Goal: Task Accomplishment & Management: Manage account settings

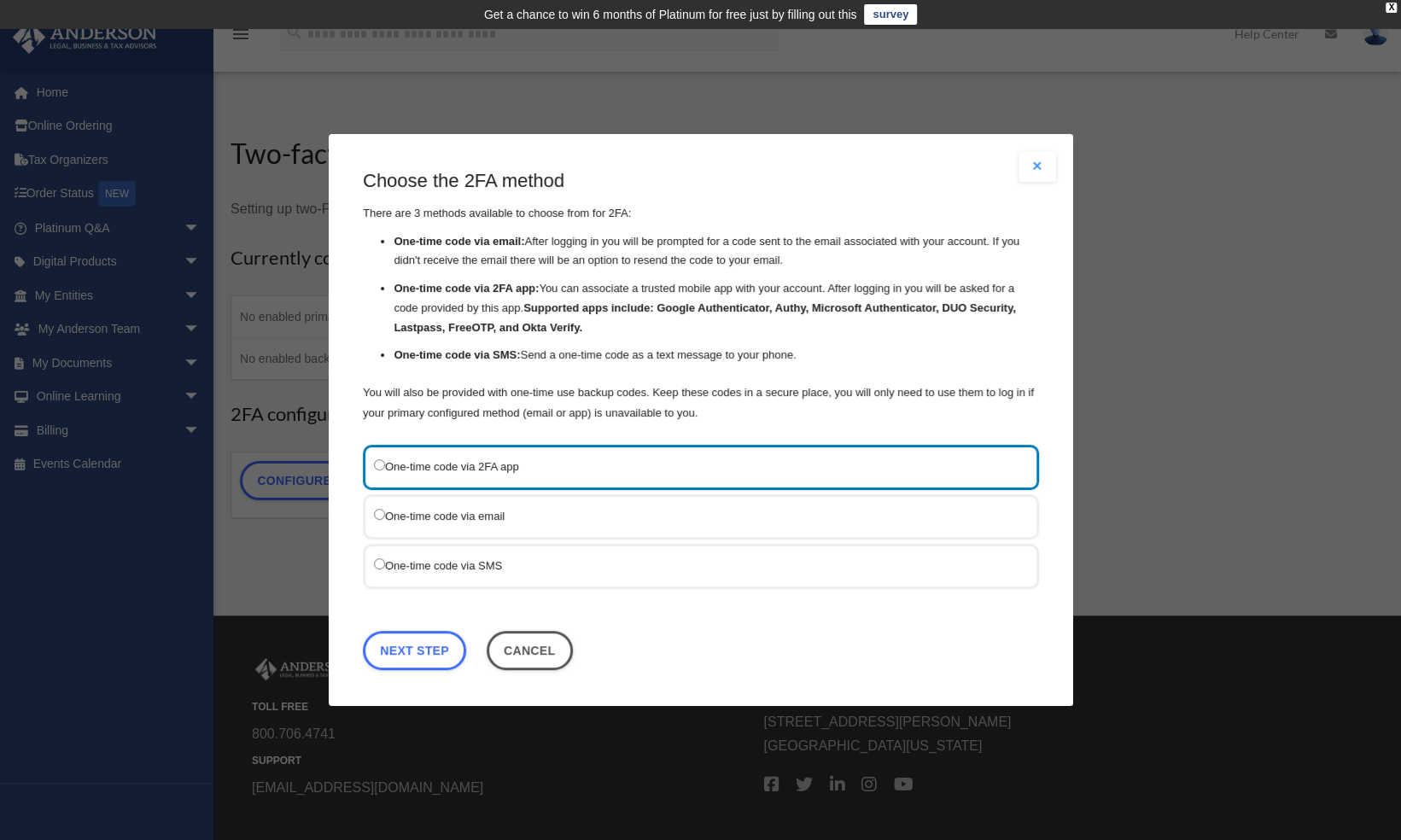
click at [492, 519] on label "One-time code via email" at bounding box center [692, 516] width 636 height 21
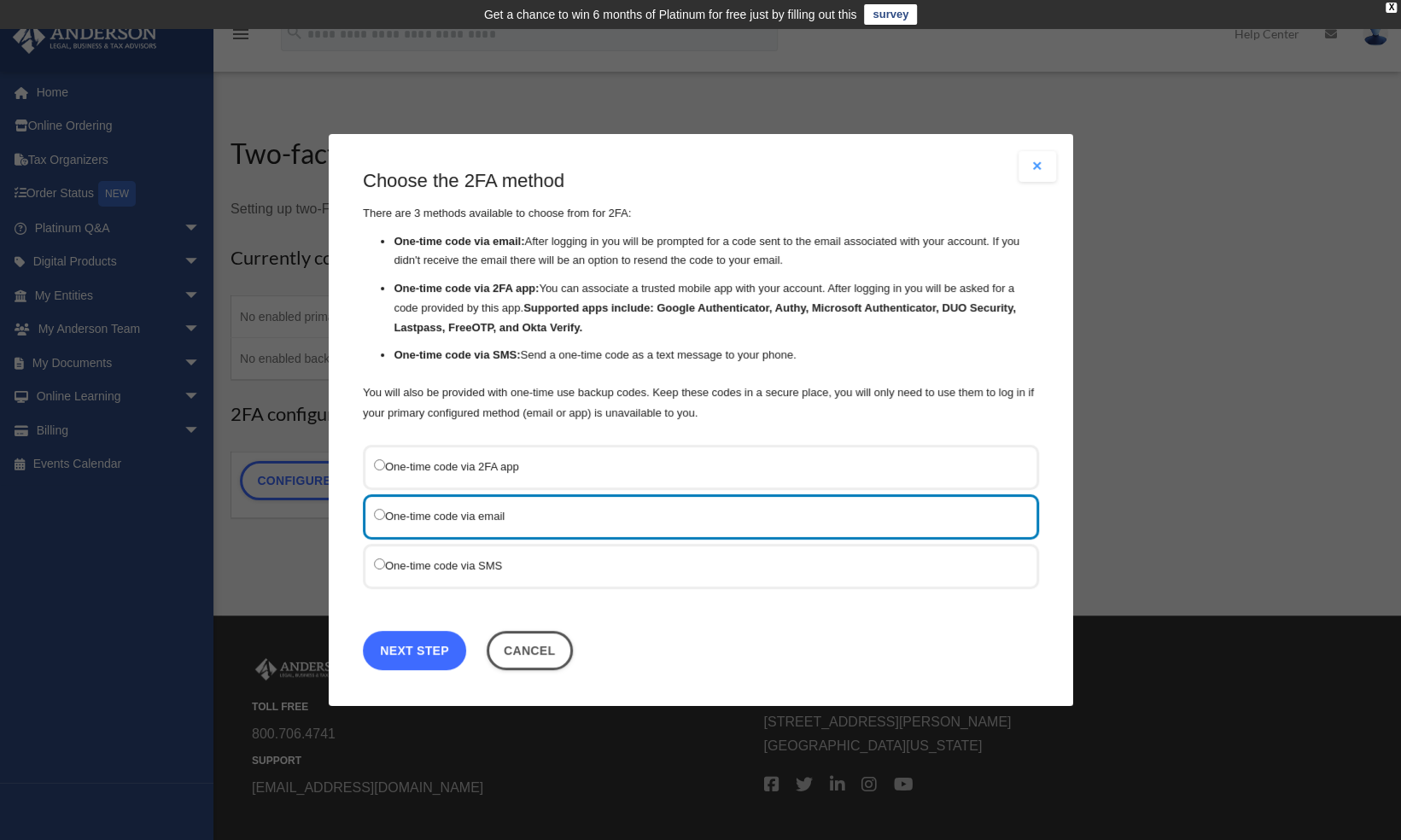
click at [419, 650] on link "Next Step" at bounding box center [414, 650] width 104 height 39
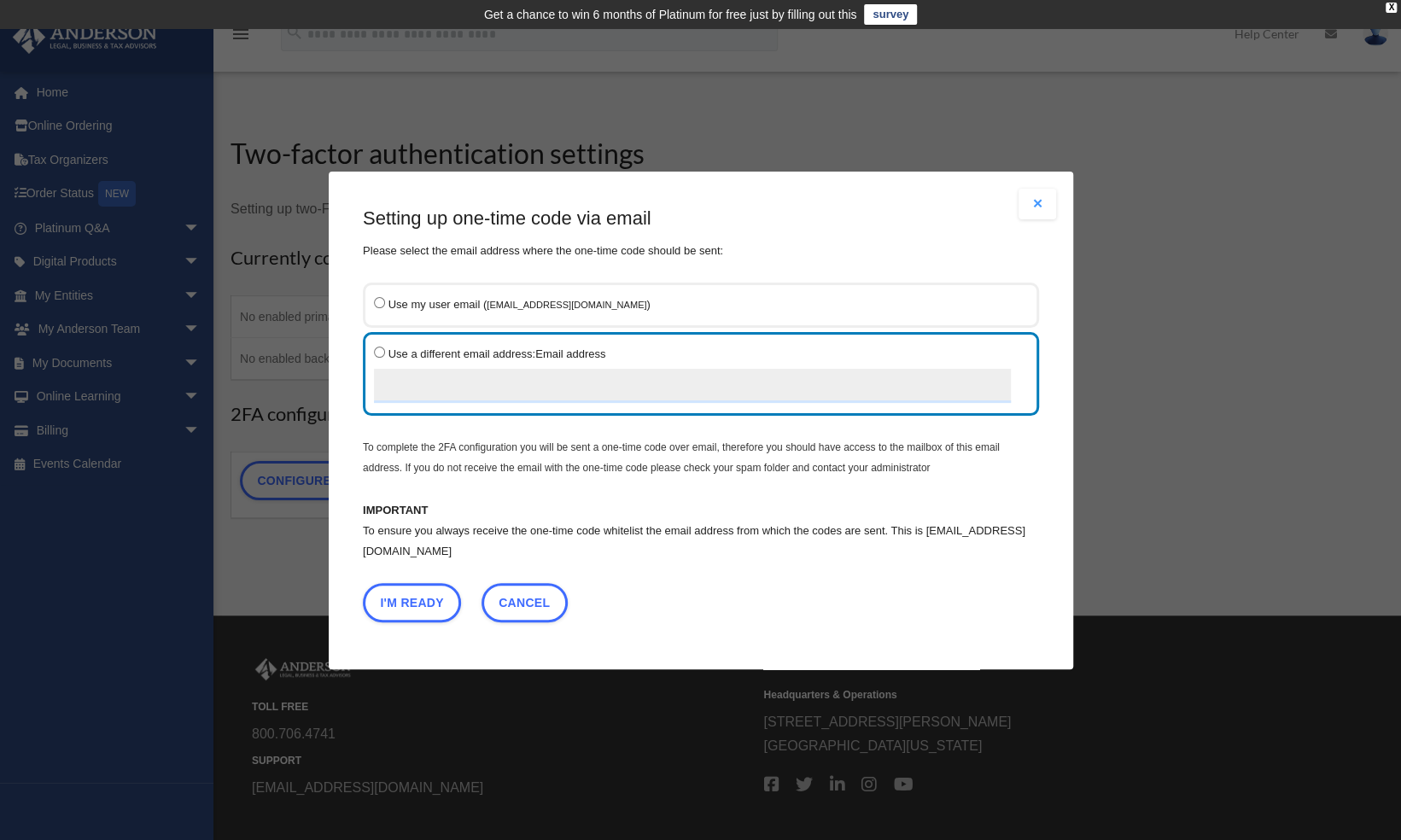
click at [411, 388] on input "Use a different email address: Email address" at bounding box center [692, 385] width 636 height 35
type input "**********"
click at [427, 601] on button "I'm Ready" at bounding box center [411, 602] width 98 height 39
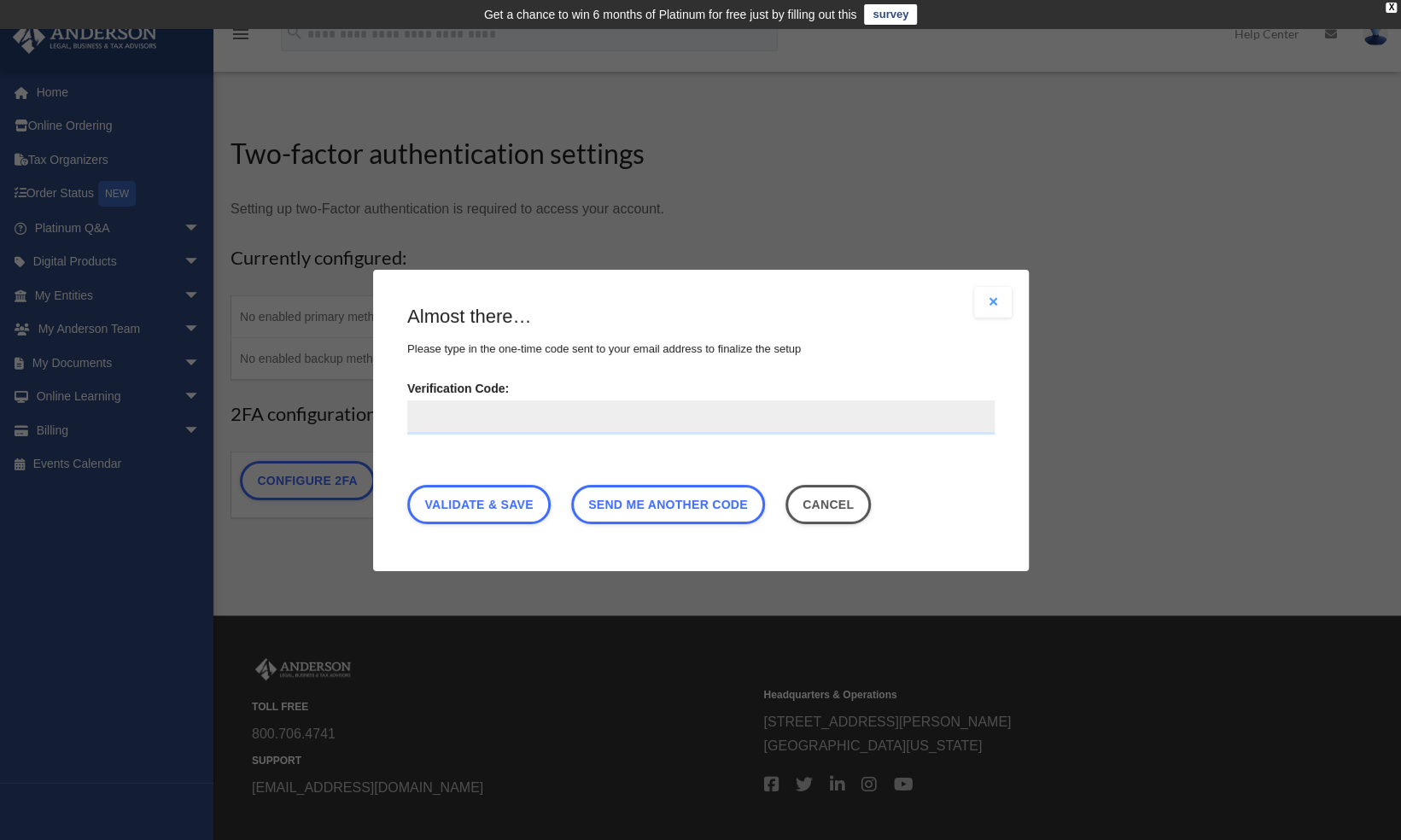
click at [497, 418] on input "Verification Code:" at bounding box center [701, 416] width 587 height 35
type input "******"
click at [510, 508] on link "Validate & Save" at bounding box center [479, 504] width 143 height 39
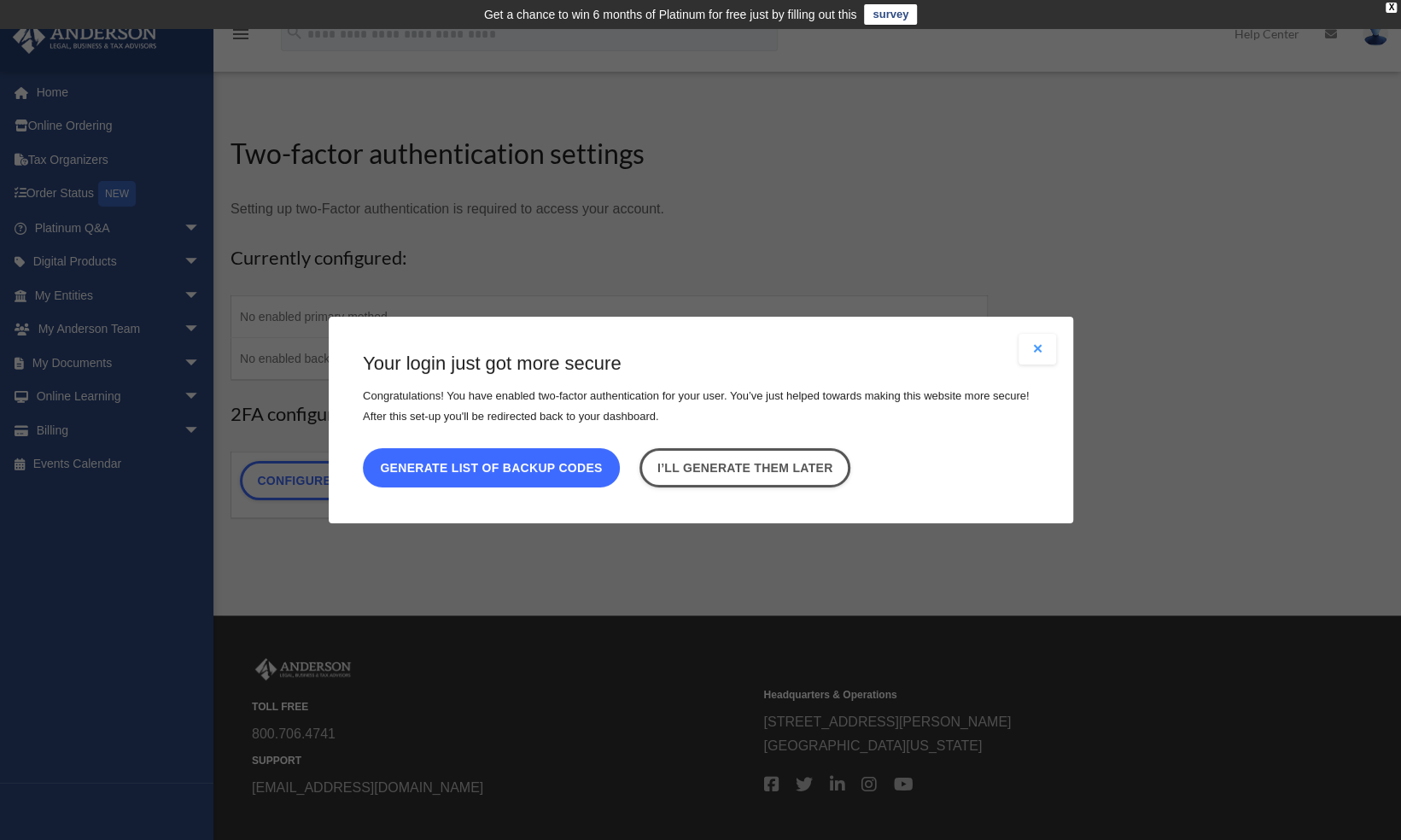
click at [519, 467] on button "Generate list of backup codes" at bounding box center [491, 468] width 257 height 39
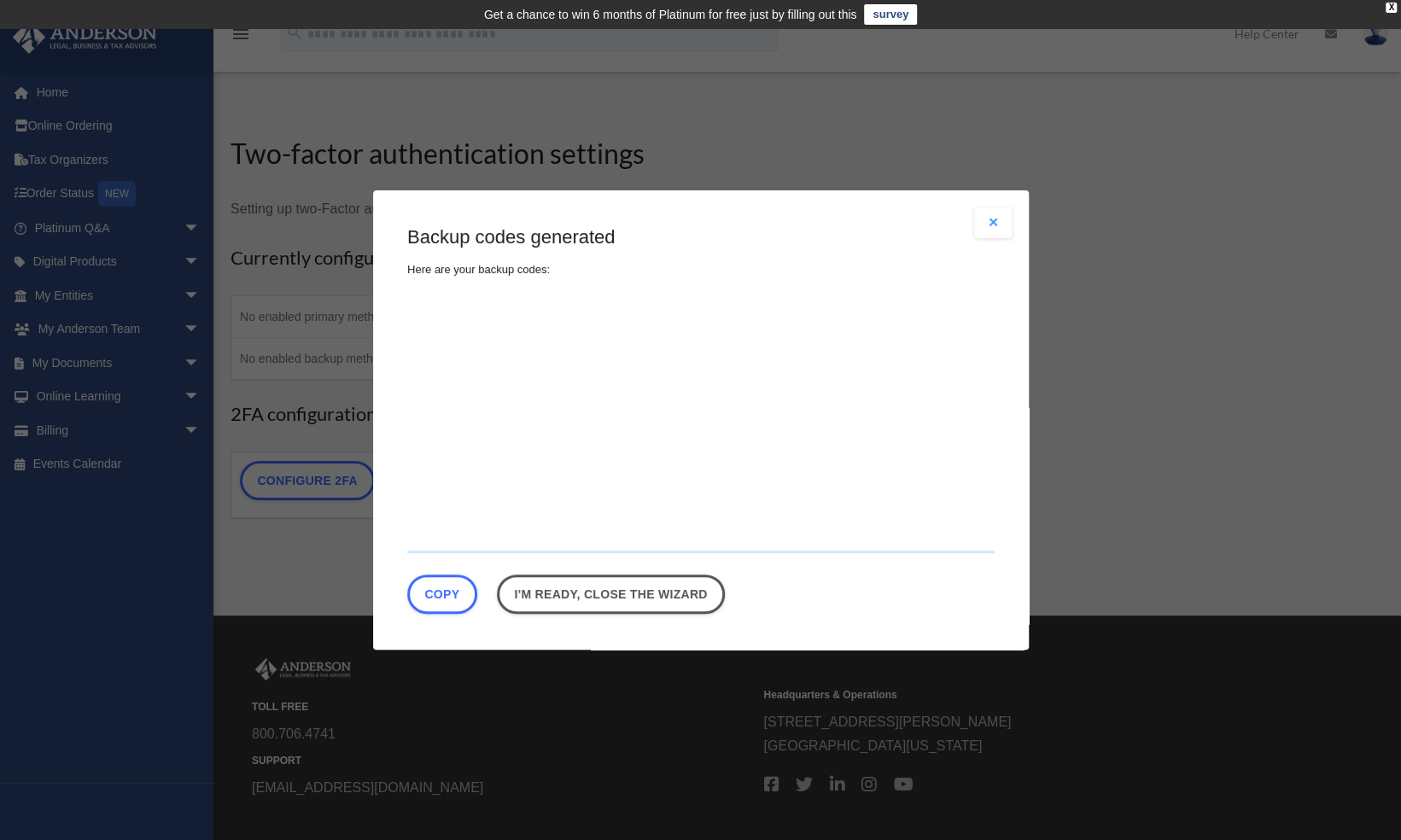
type textarea "**********"
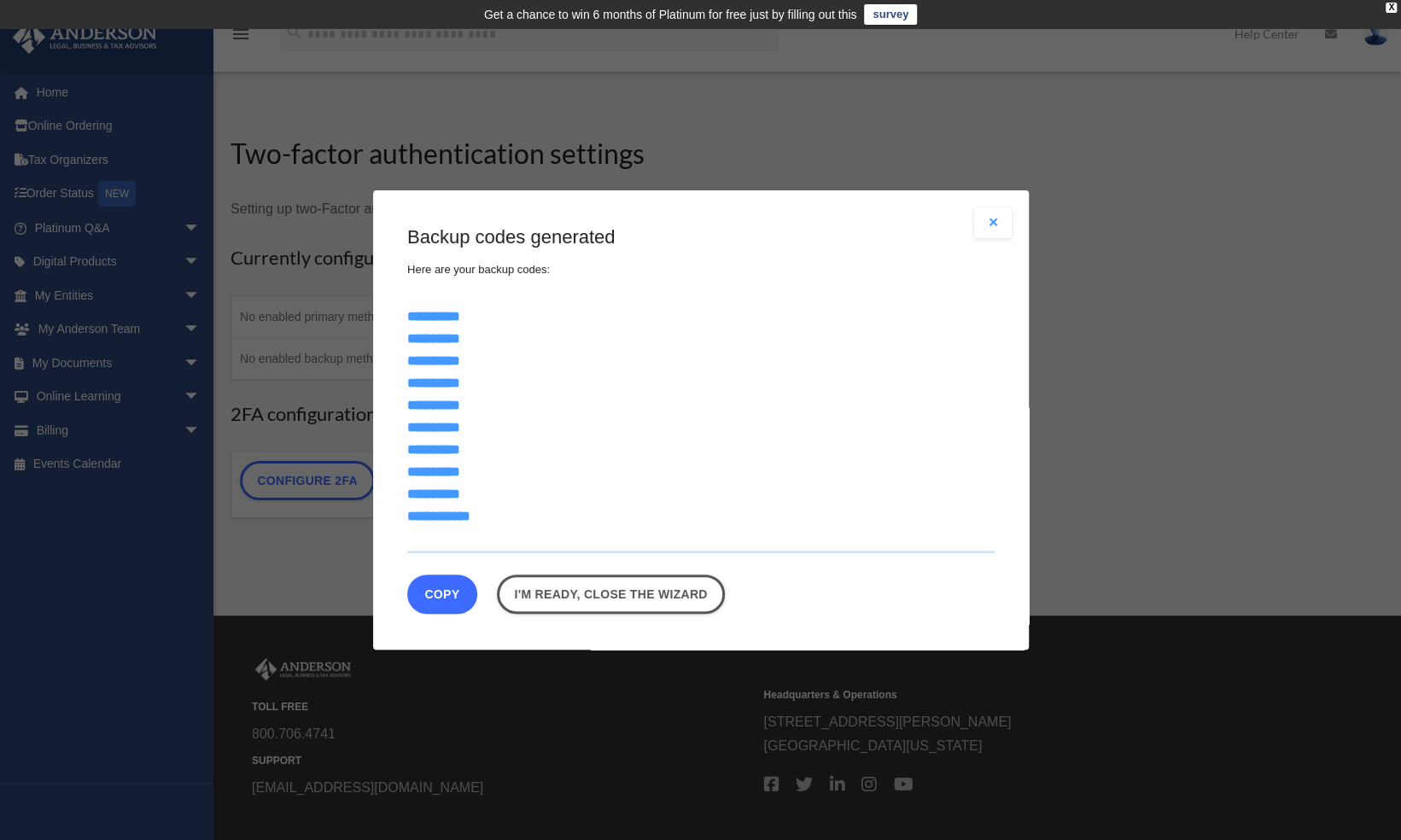
click at [446, 593] on button "Copy" at bounding box center [442, 594] width 70 height 39
click at [608, 594] on link "I'm ready, close the wizard" at bounding box center [611, 594] width 228 height 39
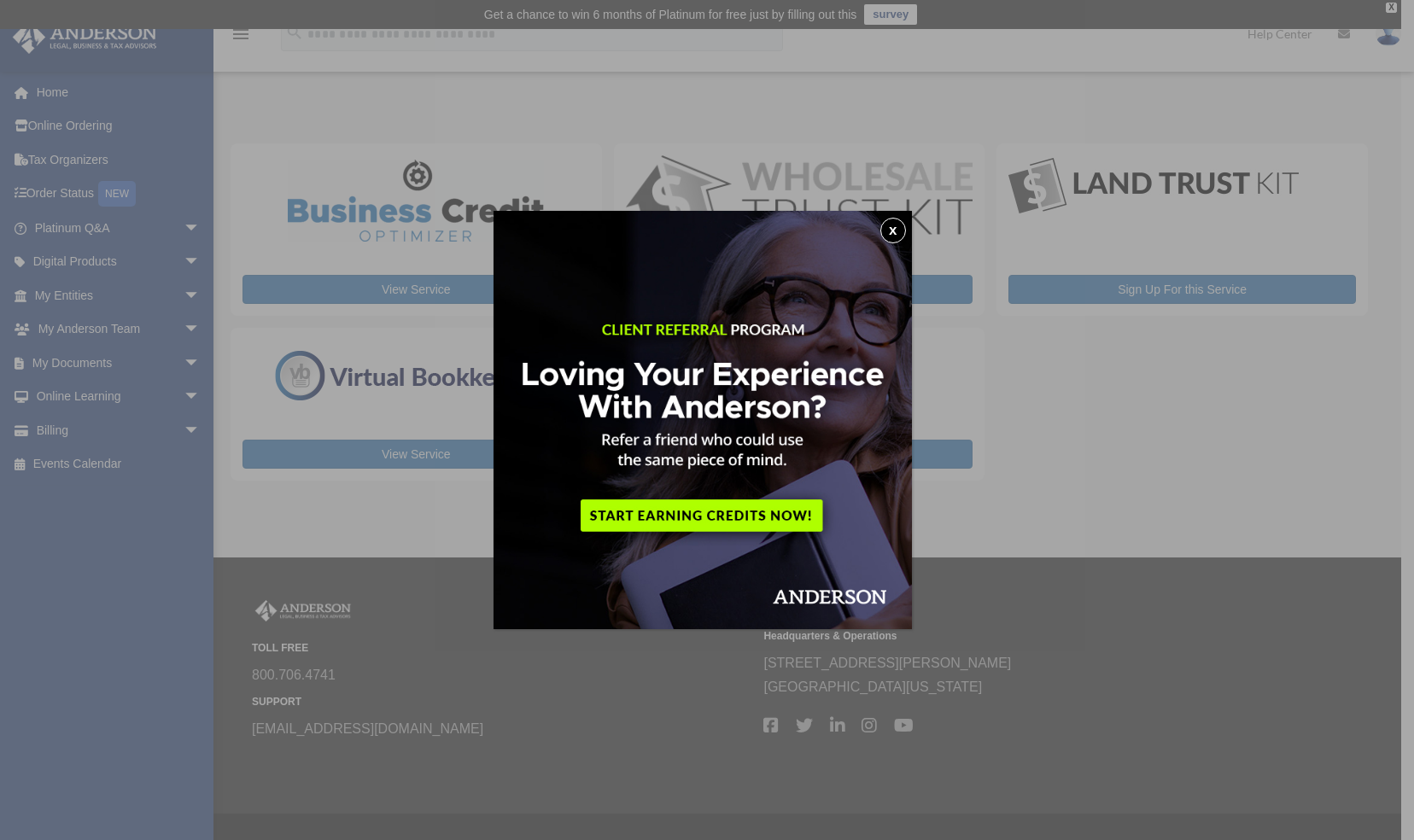
click at [898, 232] on button "x" at bounding box center [893, 230] width 25 height 25
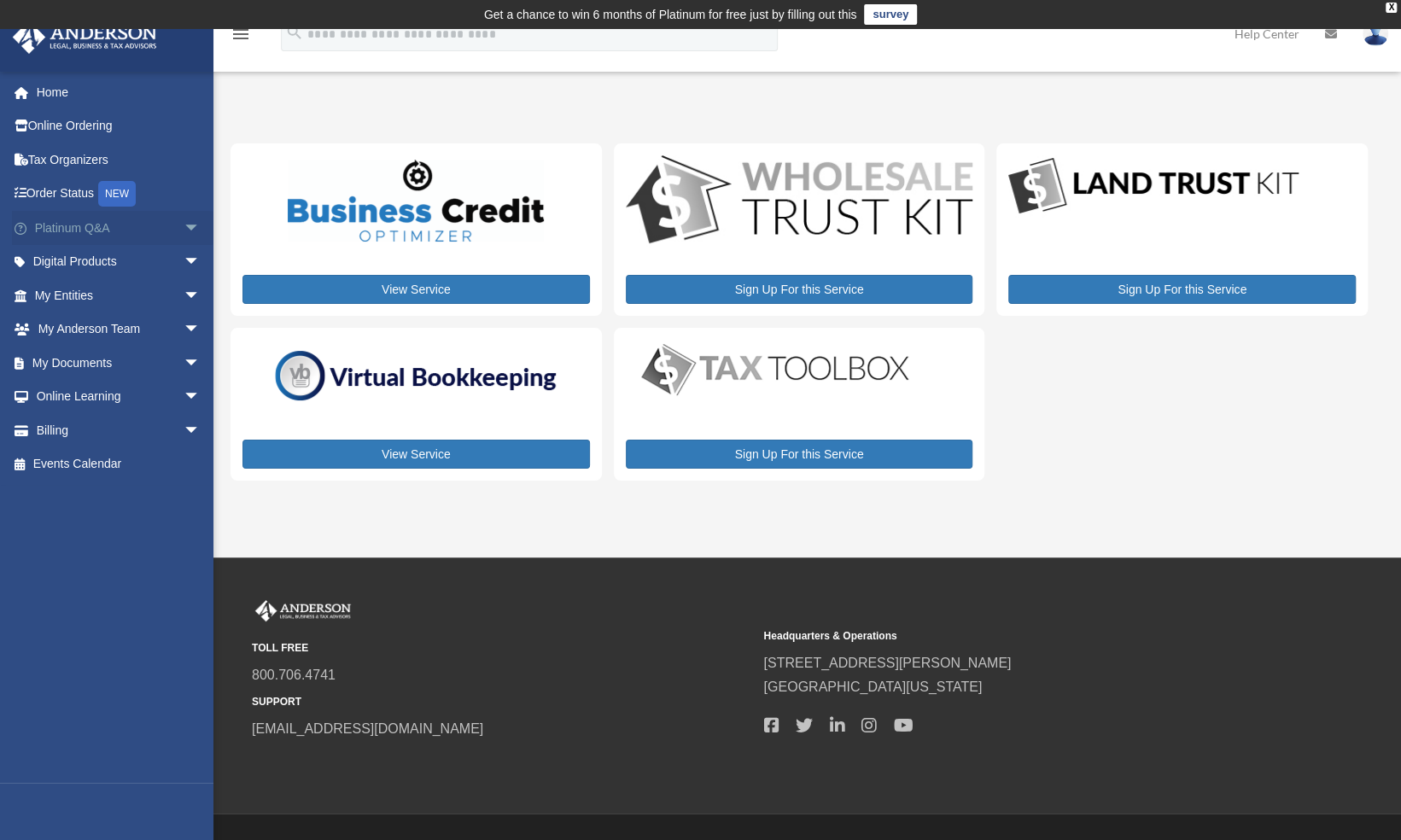
click at [70, 227] on link "Platinum Q&A arrow_drop_down" at bounding box center [119, 228] width 214 height 35
click at [183, 223] on span "arrow_drop_down" at bounding box center [200, 228] width 35 height 35
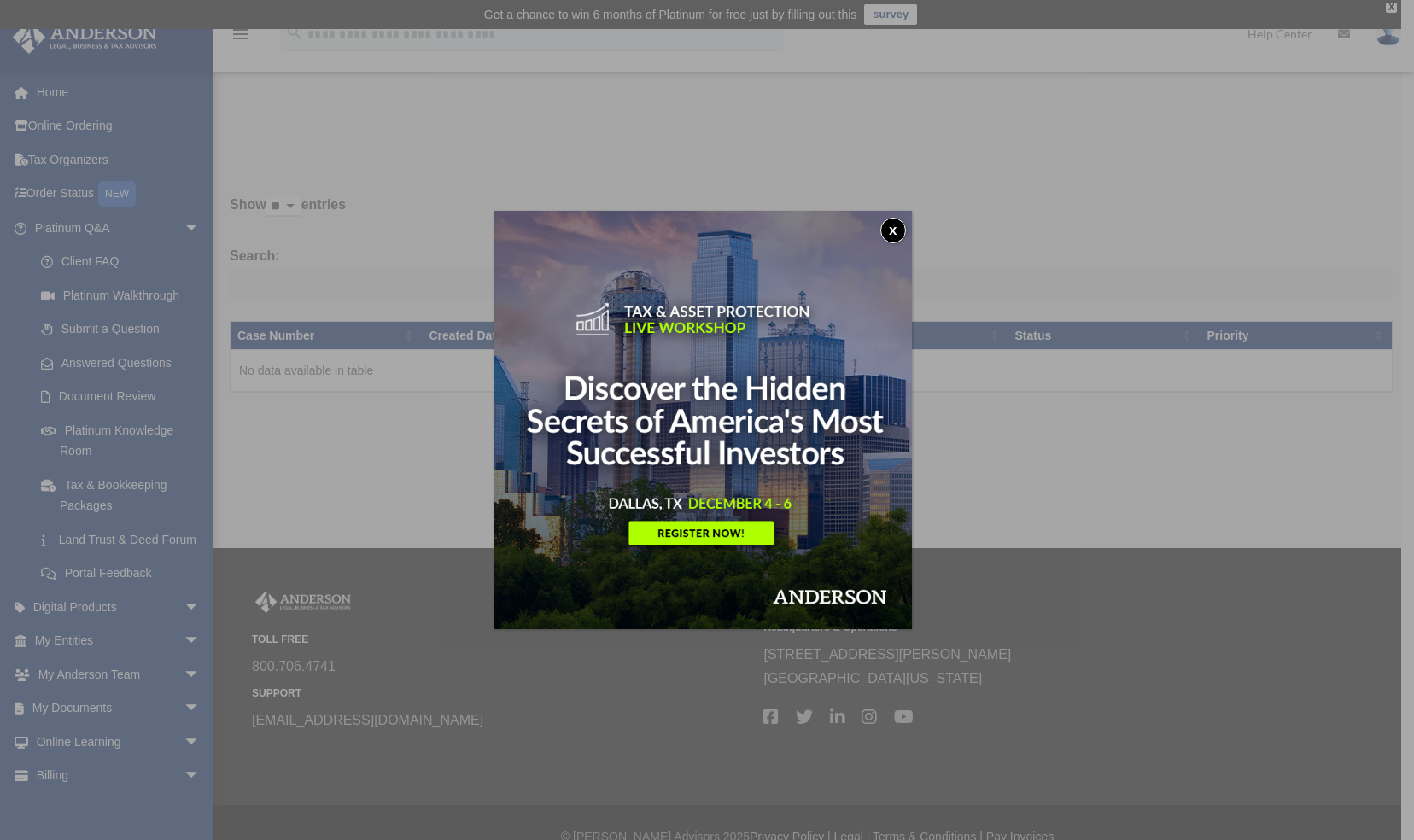
click at [896, 227] on button "x" at bounding box center [893, 230] width 25 height 25
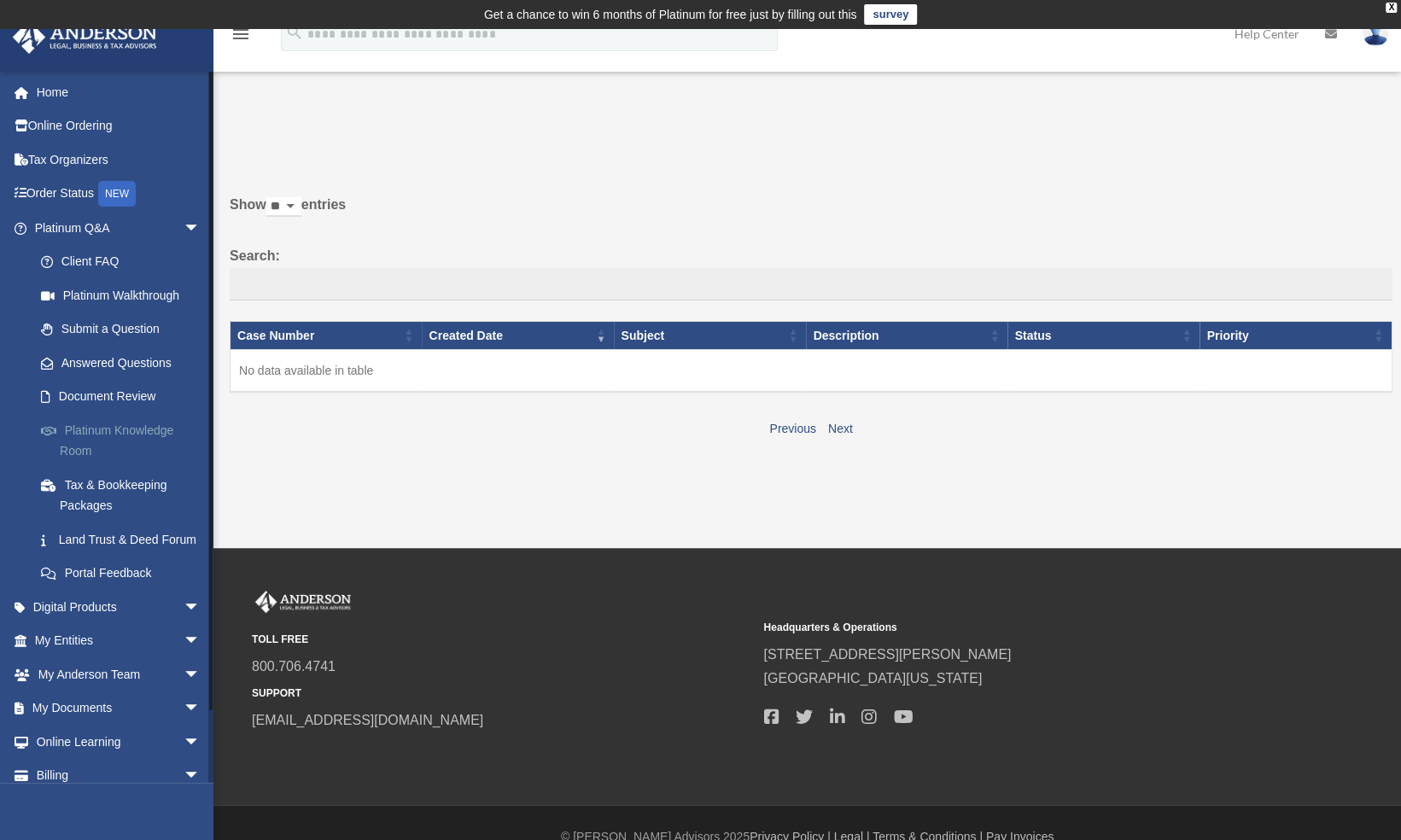
click at [136, 429] on link "Platinum Knowledge Room" at bounding box center [125, 440] width 202 height 54
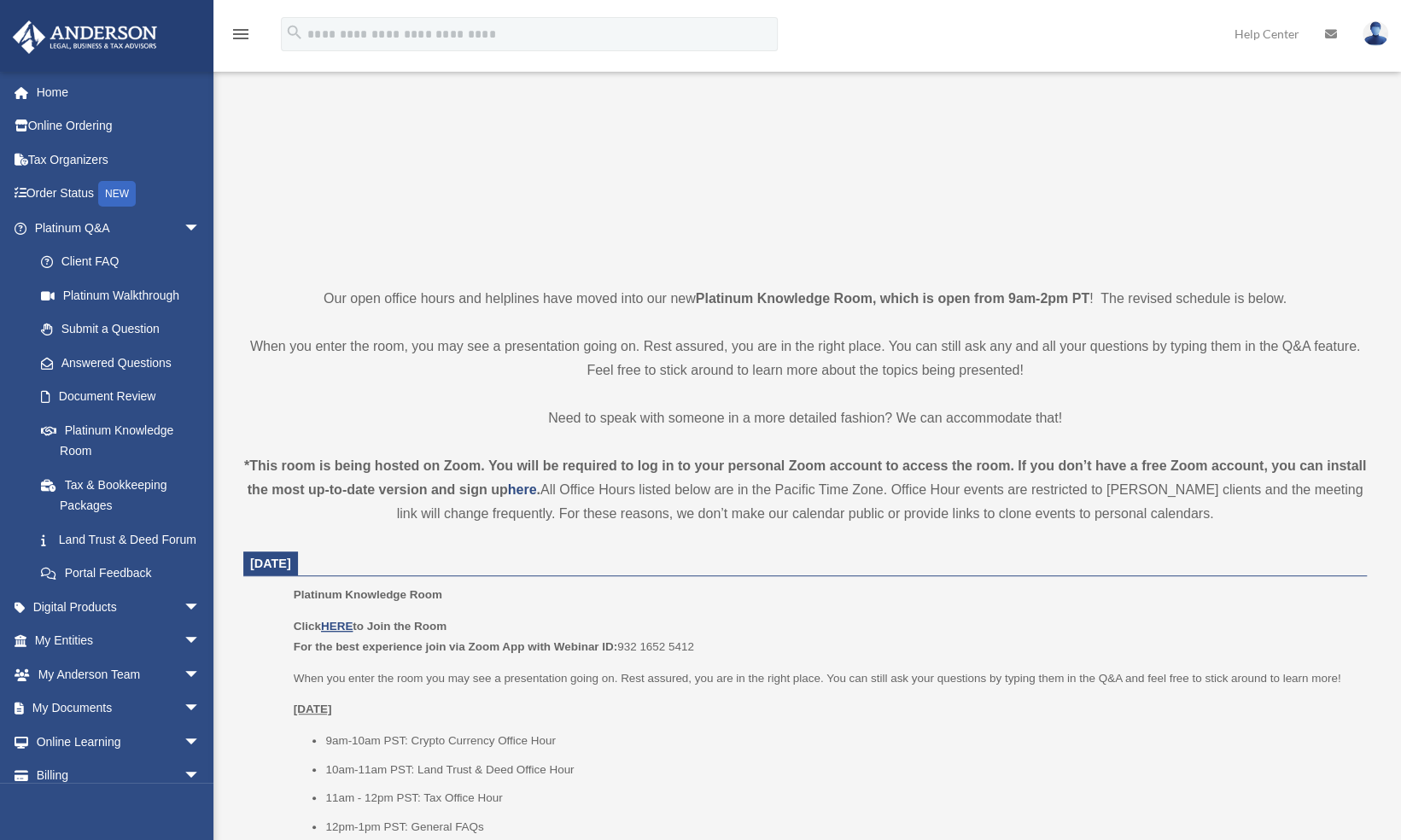
scroll to position [113, 0]
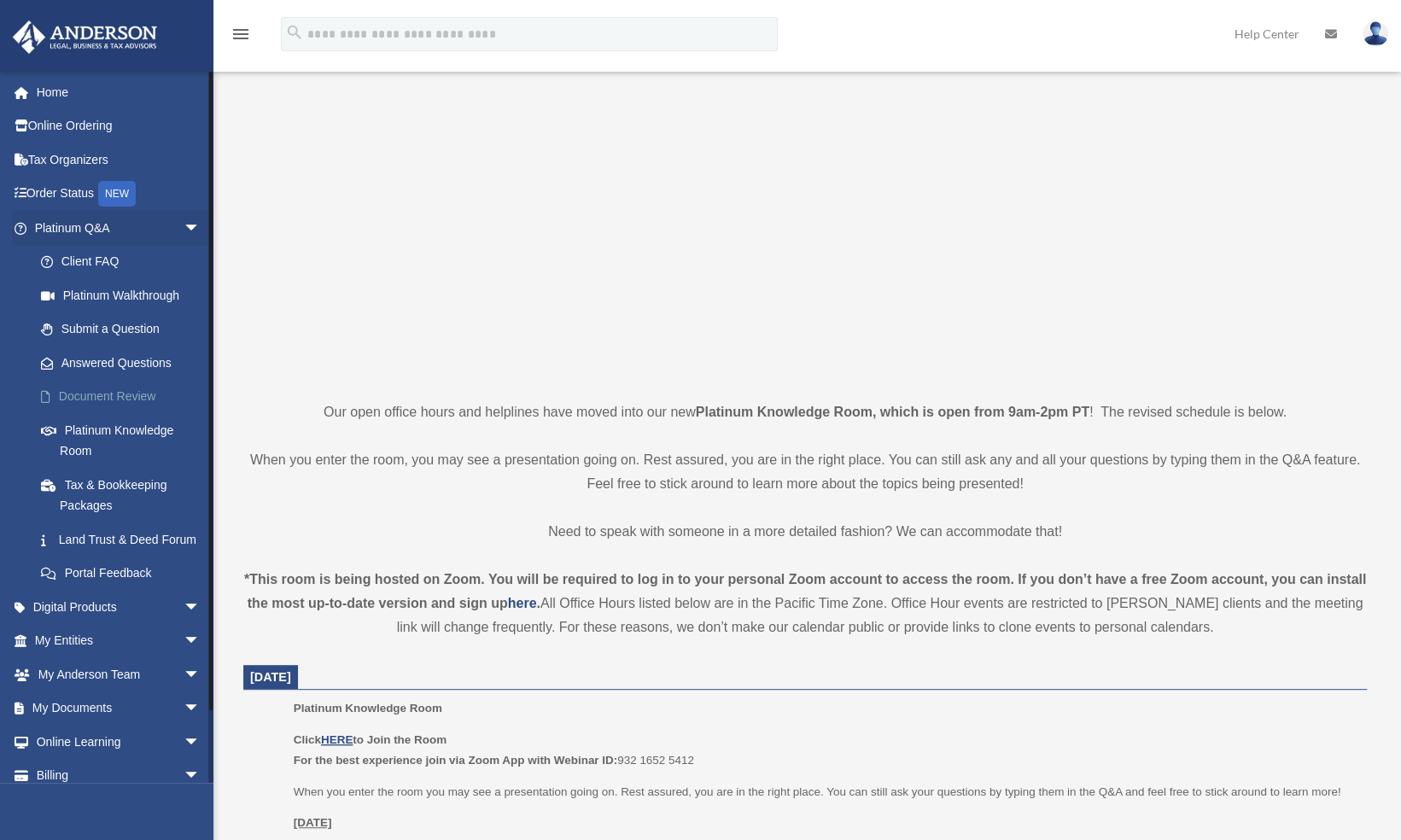
click at [128, 392] on link "Document Review" at bounding box center [125, 396] width 202 height 35
click at [143, 397] on link "Document Review" at bounding box center [125, 396] width 202 height 35
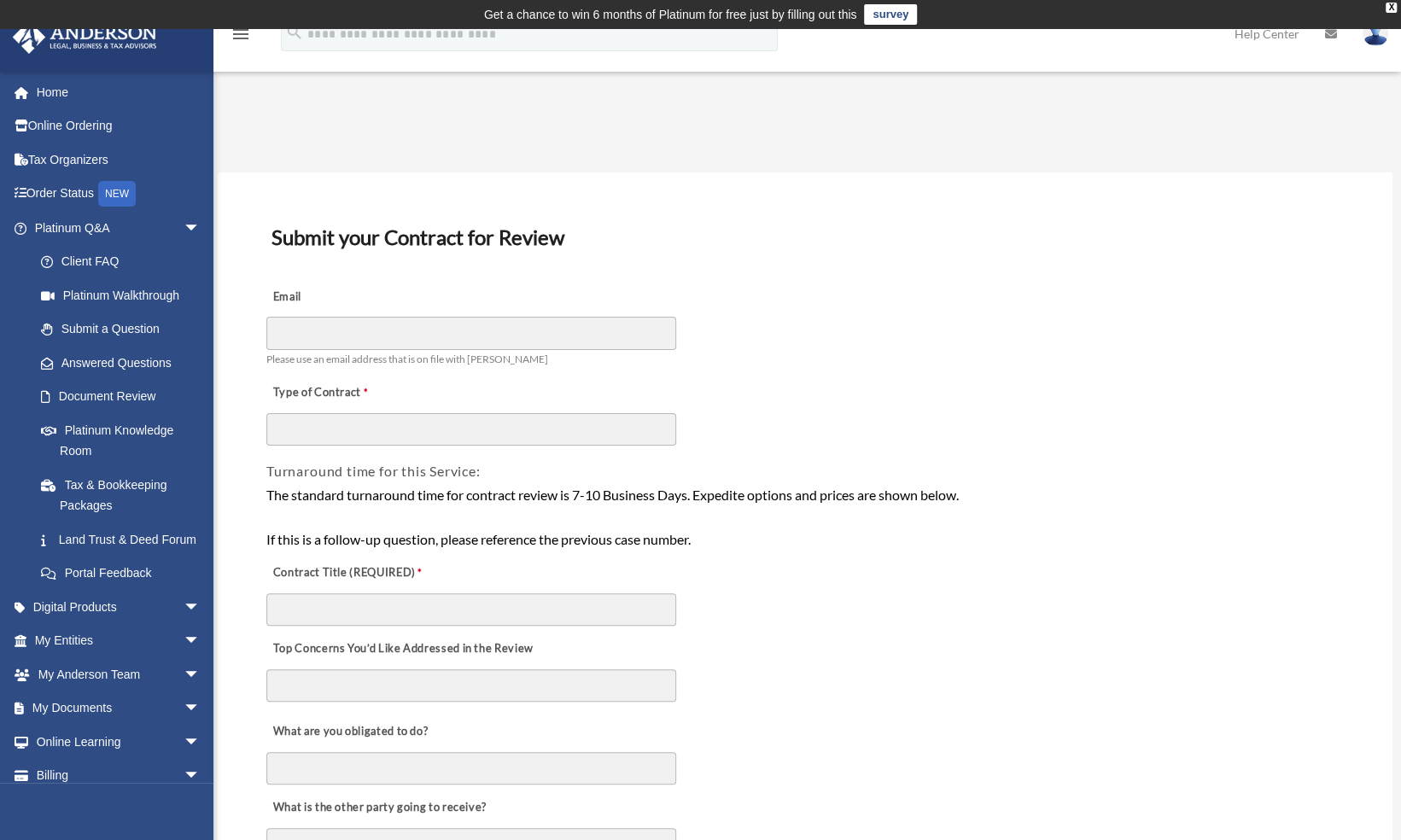
click at [758, 331] on div "Email Please use an email address that is on file with [PERSON_NAME]" at bounding box center [805, 323] width 1080 height 95
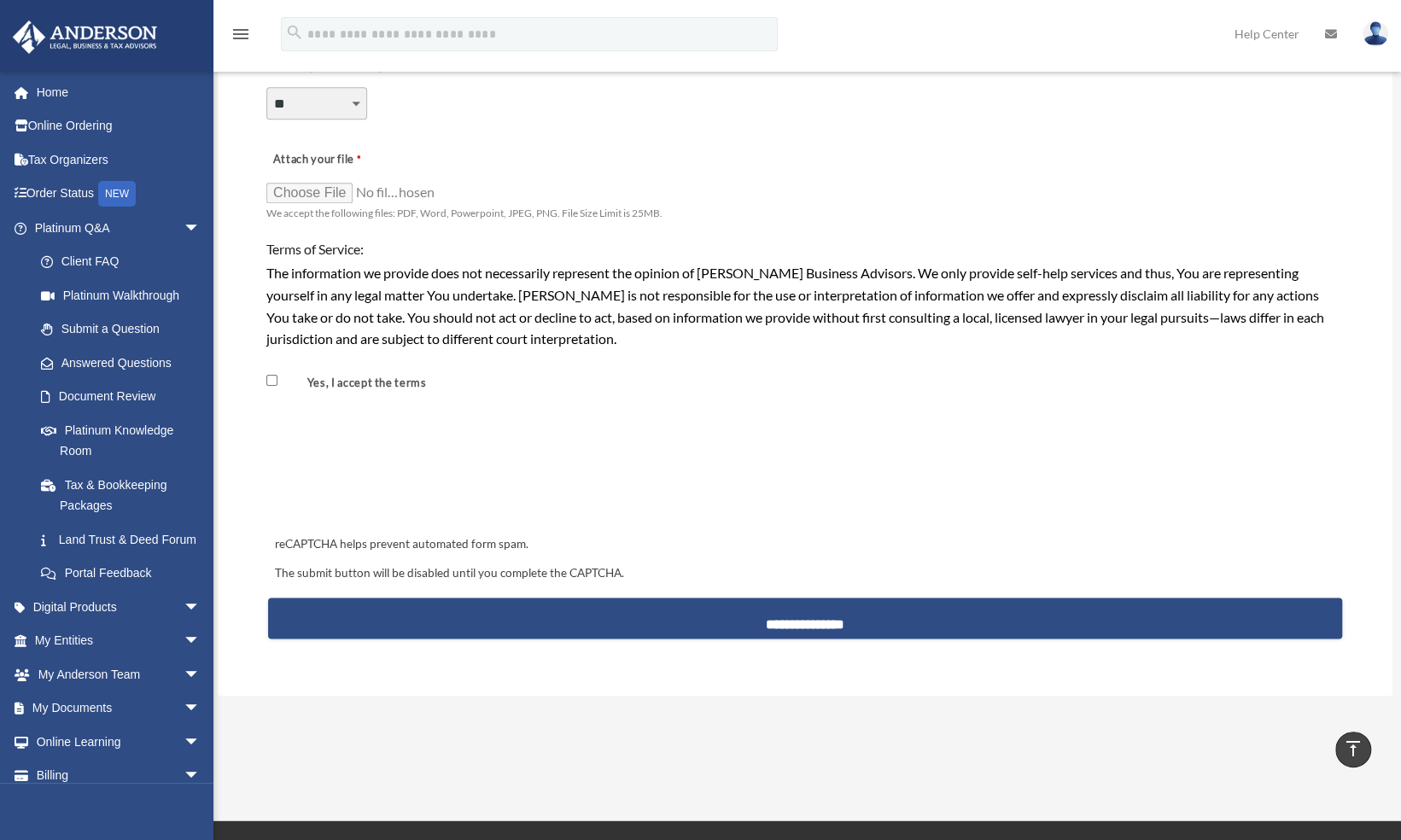
scroll to position [1137, 0]
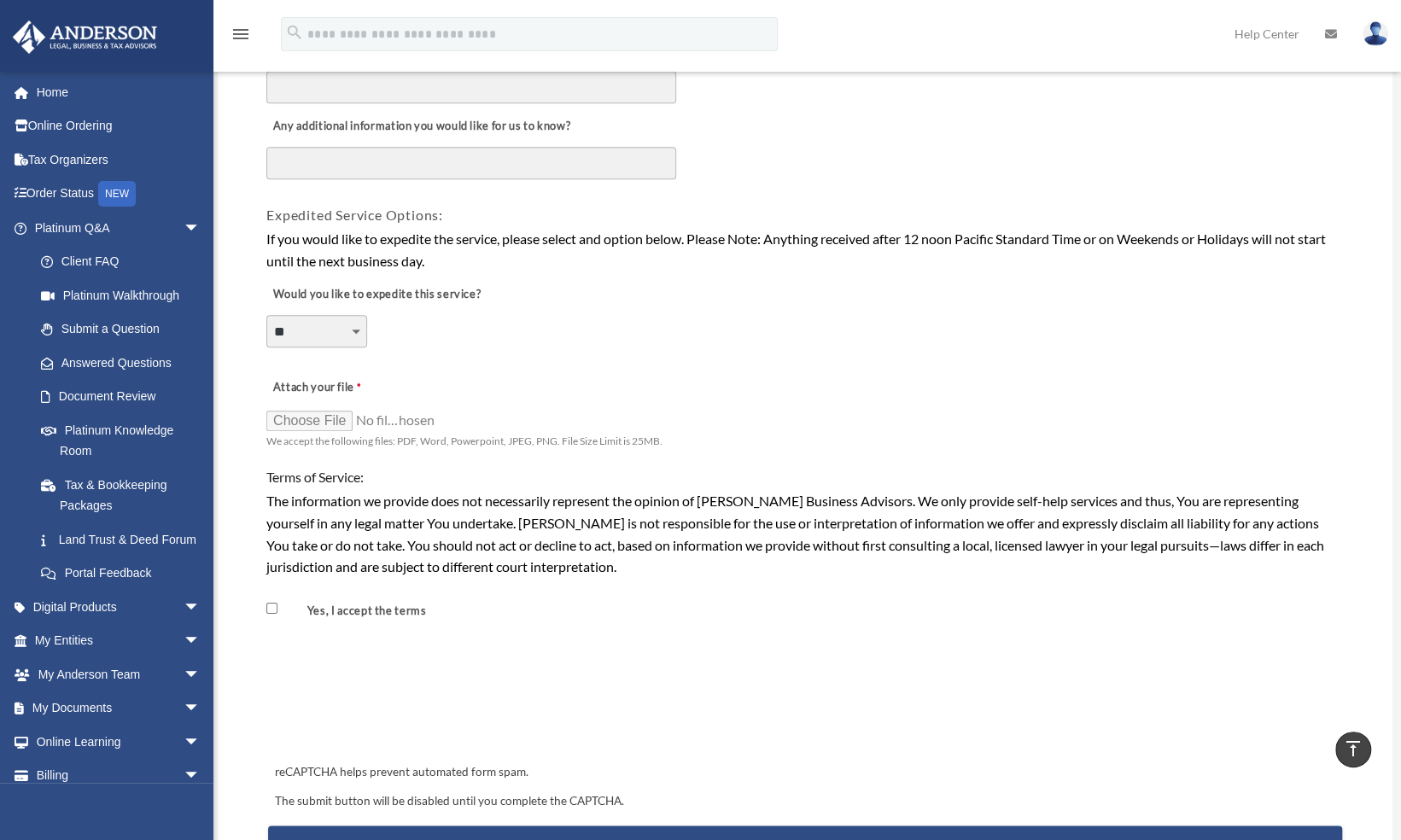
click at [354, 330] on select "**********" at bounding box center [317, 331] width 101 height 33
click at [304, 341] on select "**********" at bounding box center [317, 331] width 101 height 33
click at [537, 329] on div "**********" at bounding box center [805, 320] width 1080 height 93
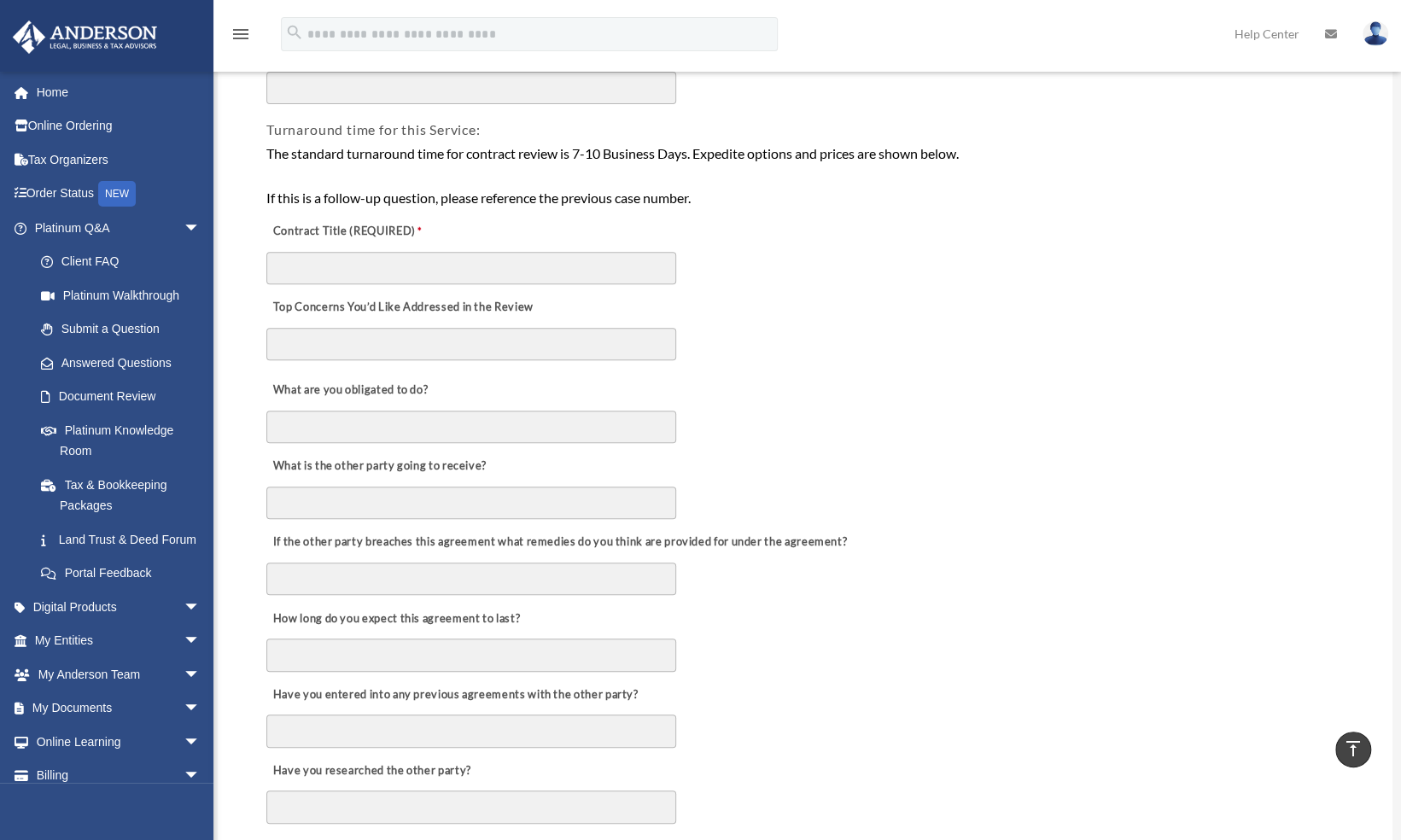
scroll to position [0, 0]
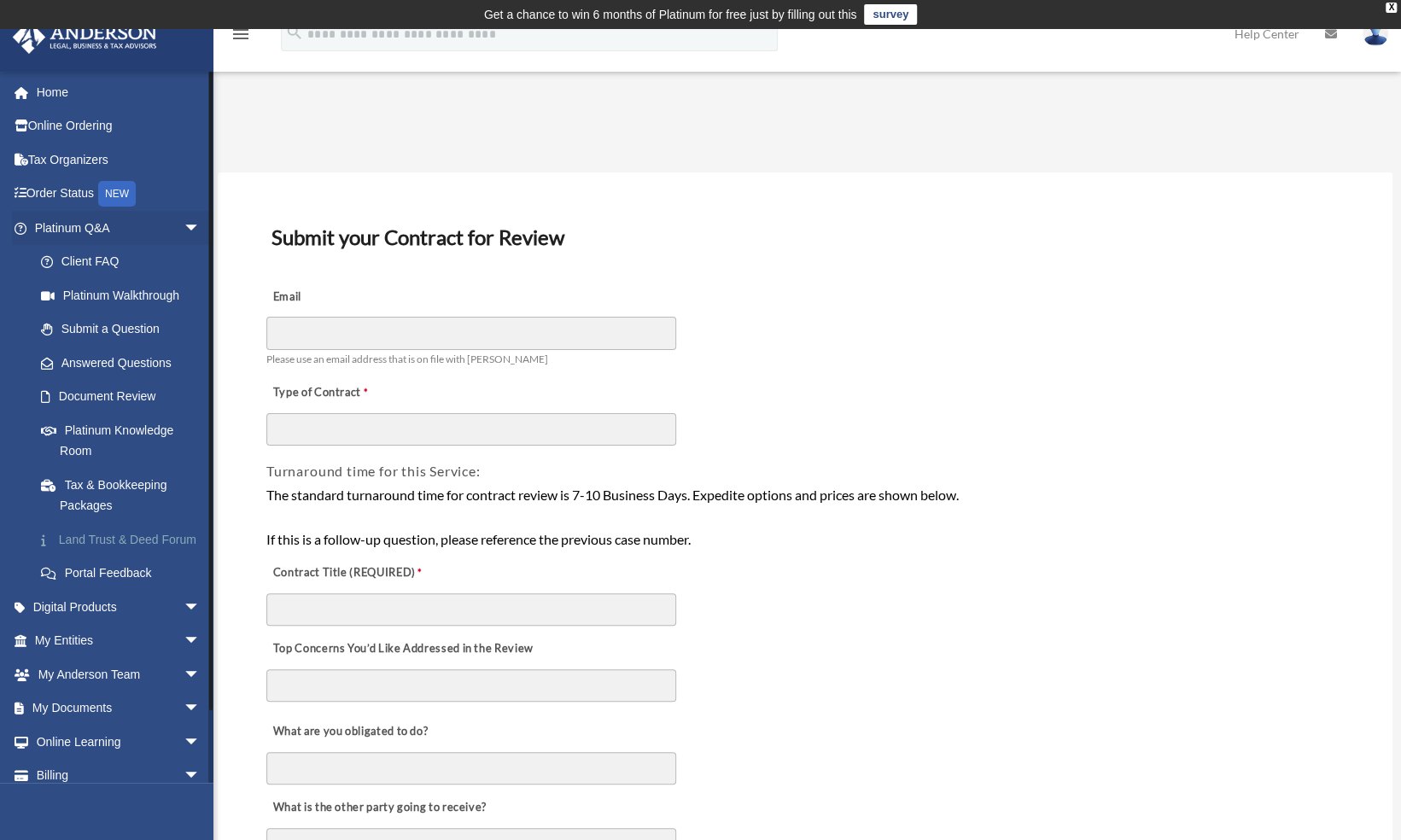
click at [88, 536] on link "Land Trust & Deed Forum" at bounding box center [125, 539] width 202 height 35
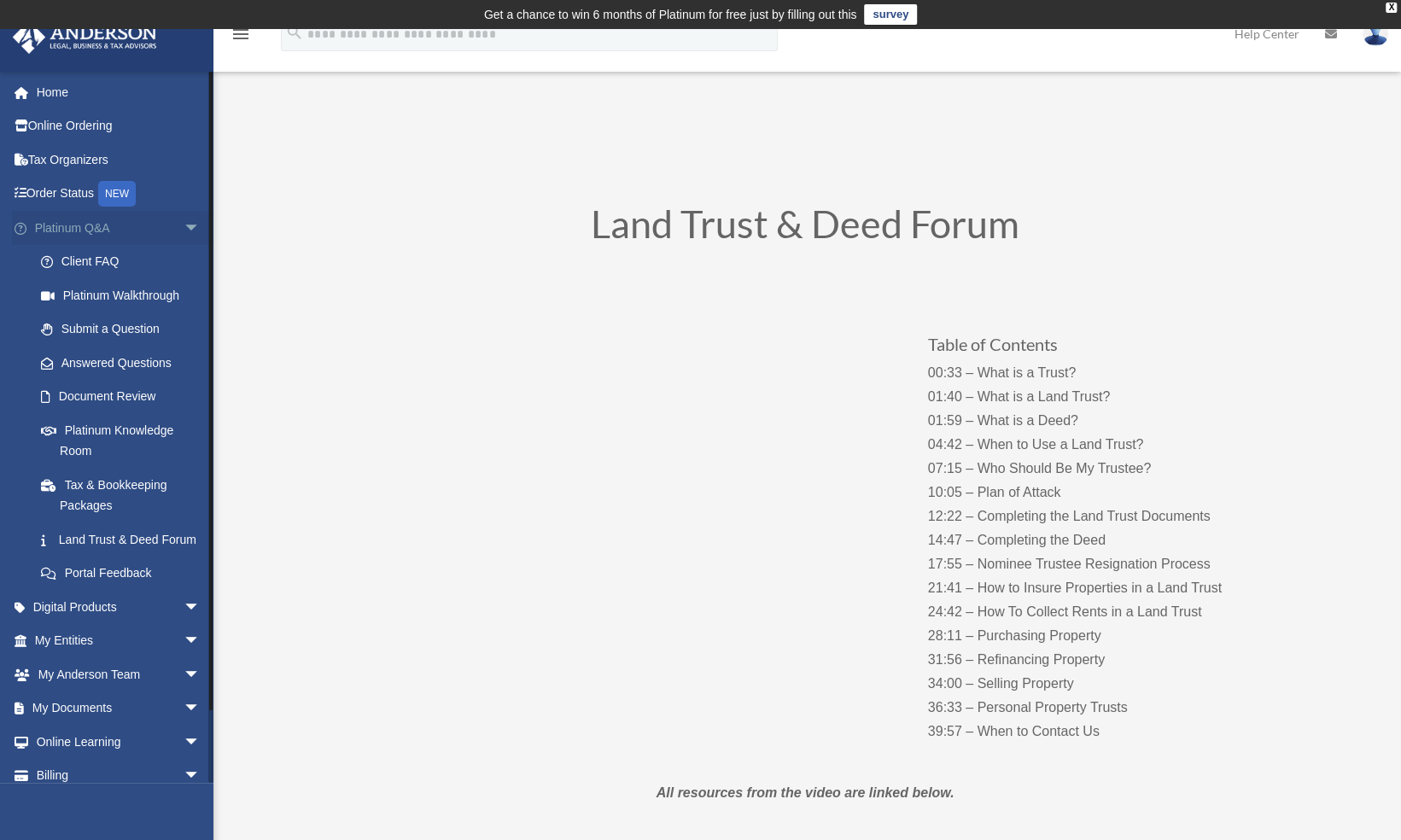
click at [183, 226] on span "arrow_drop_down" at bounding box center [200, 228] width 35 height 35
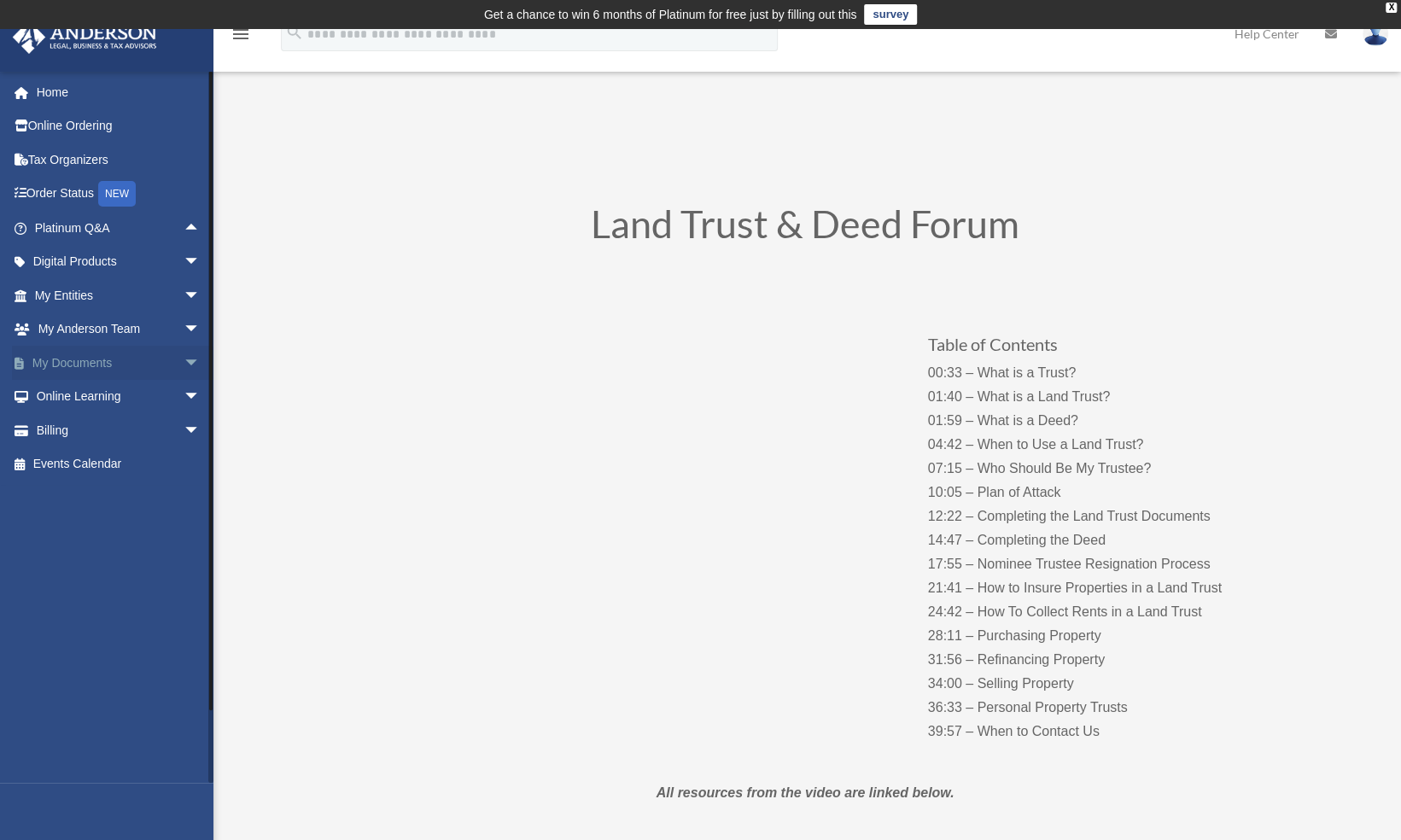
click at [183, 359] on span "arrow_drop_down" at bounding box center [200, 363] width 35 height 35
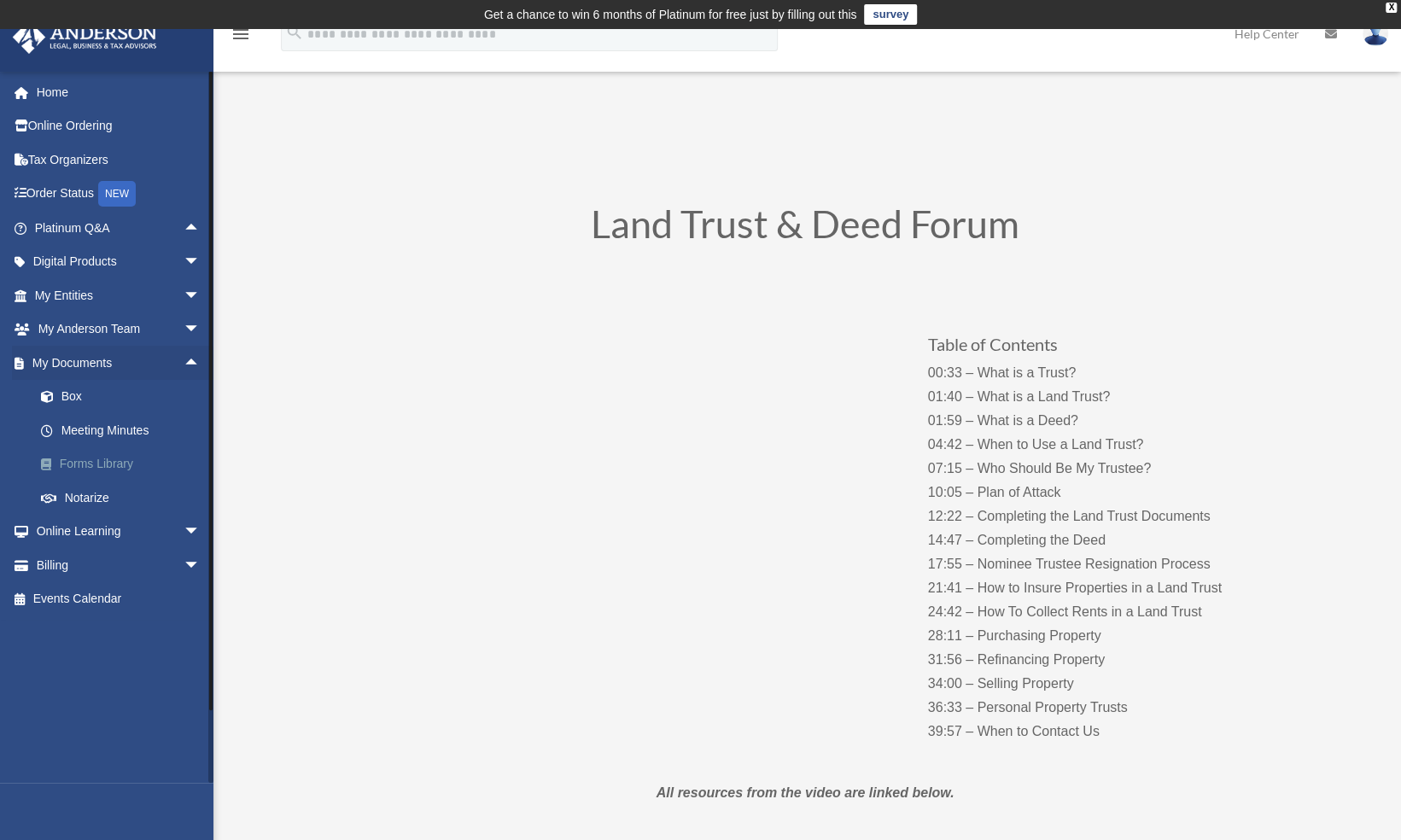
click at [103, 459] on link "Forms Library" at bounding box center [125, 464] width 202 height 35
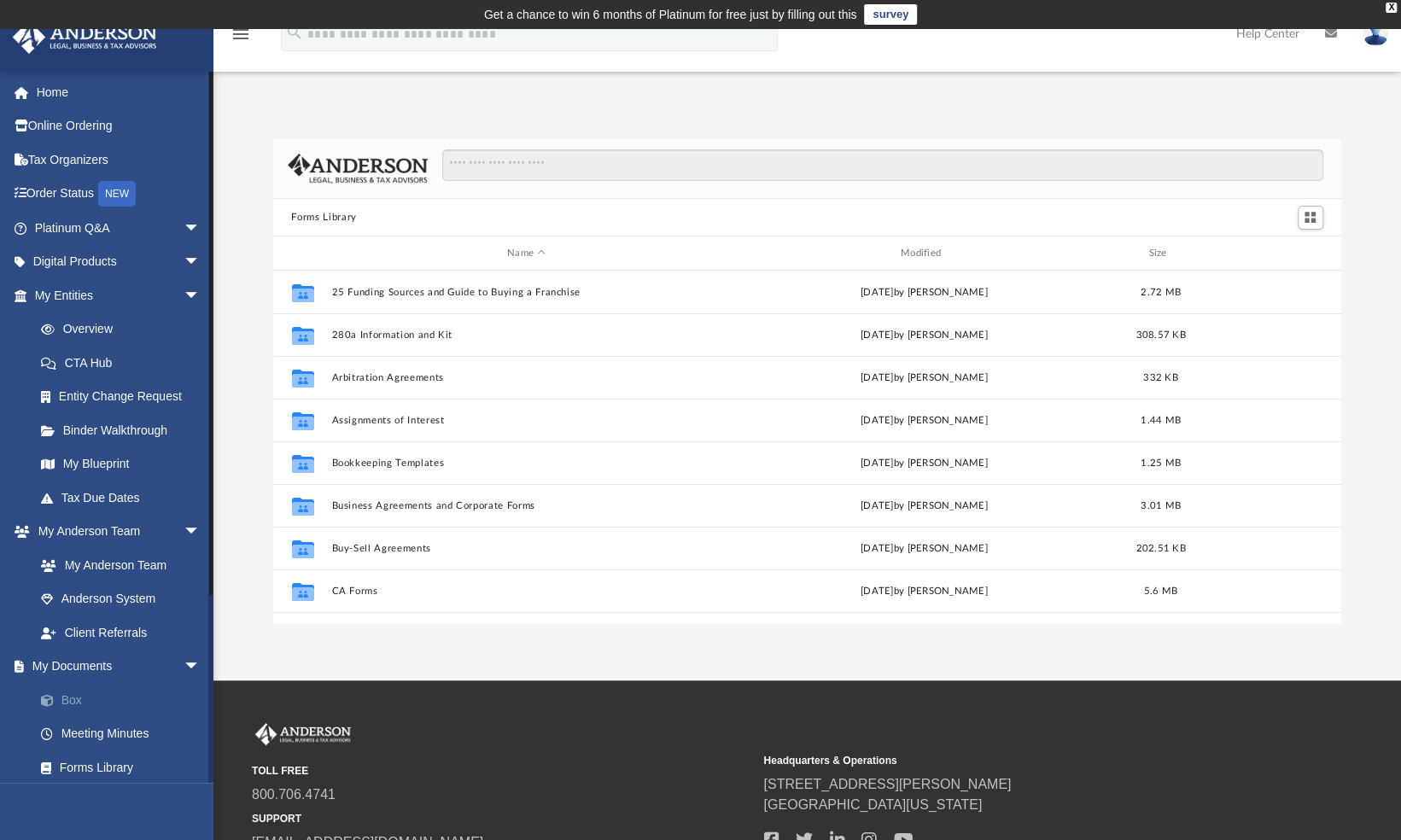
click at [74, 699] on link "Box" at bounding box center [125, 700] width 202 height 35
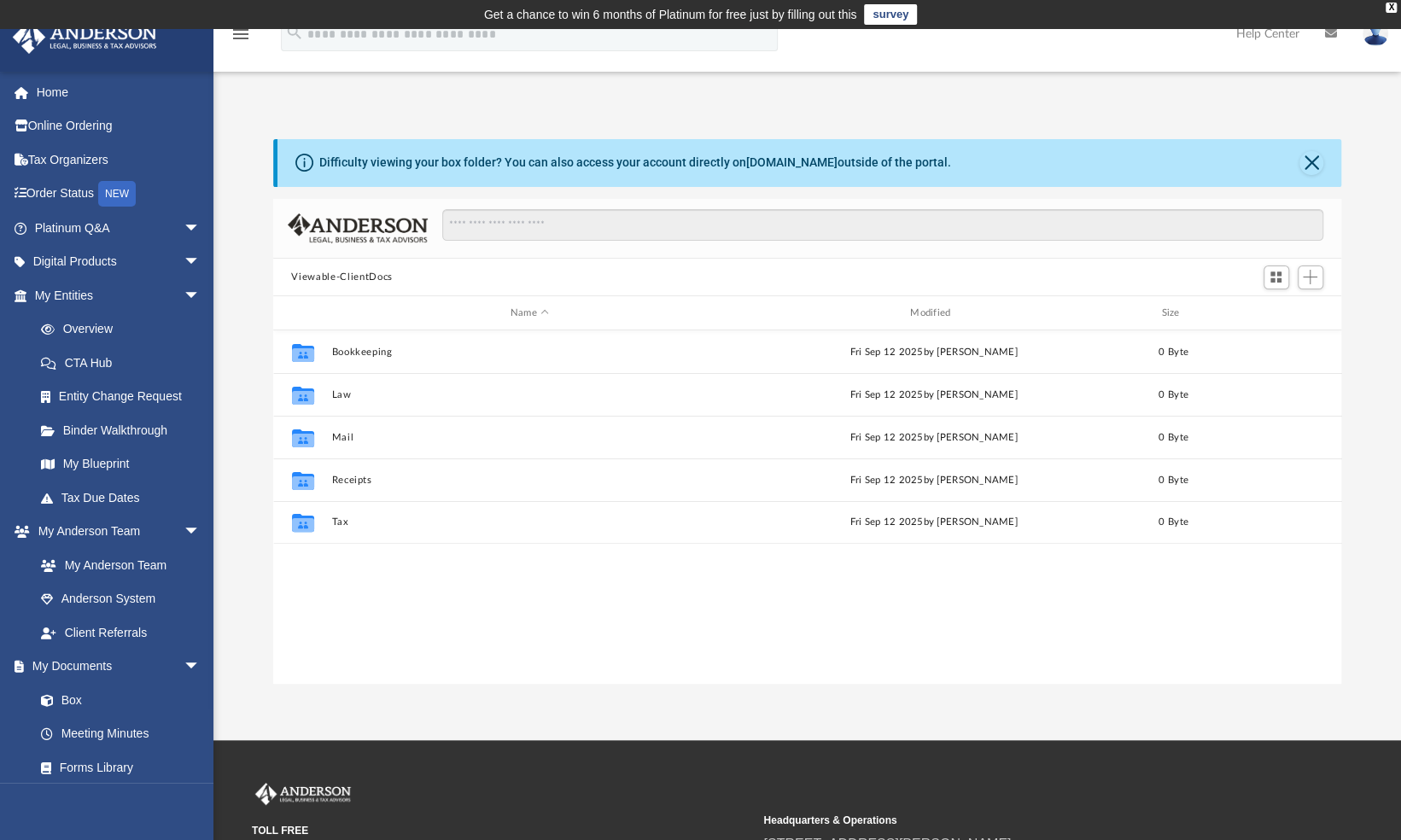
scroll to position [375, 1055]
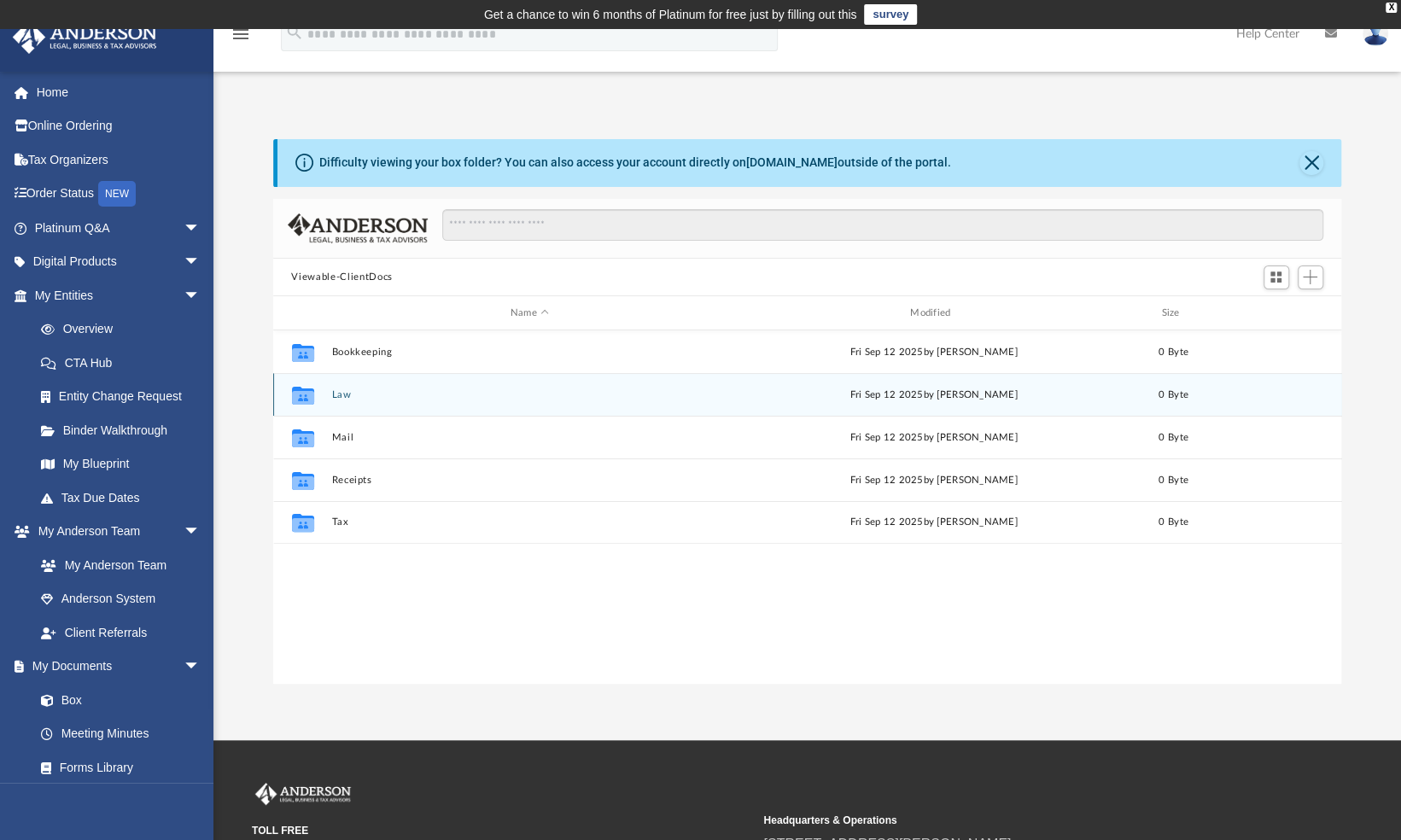
click at [336, 396] on button "Law" at bounding box center [529, 394] width 396 height 11
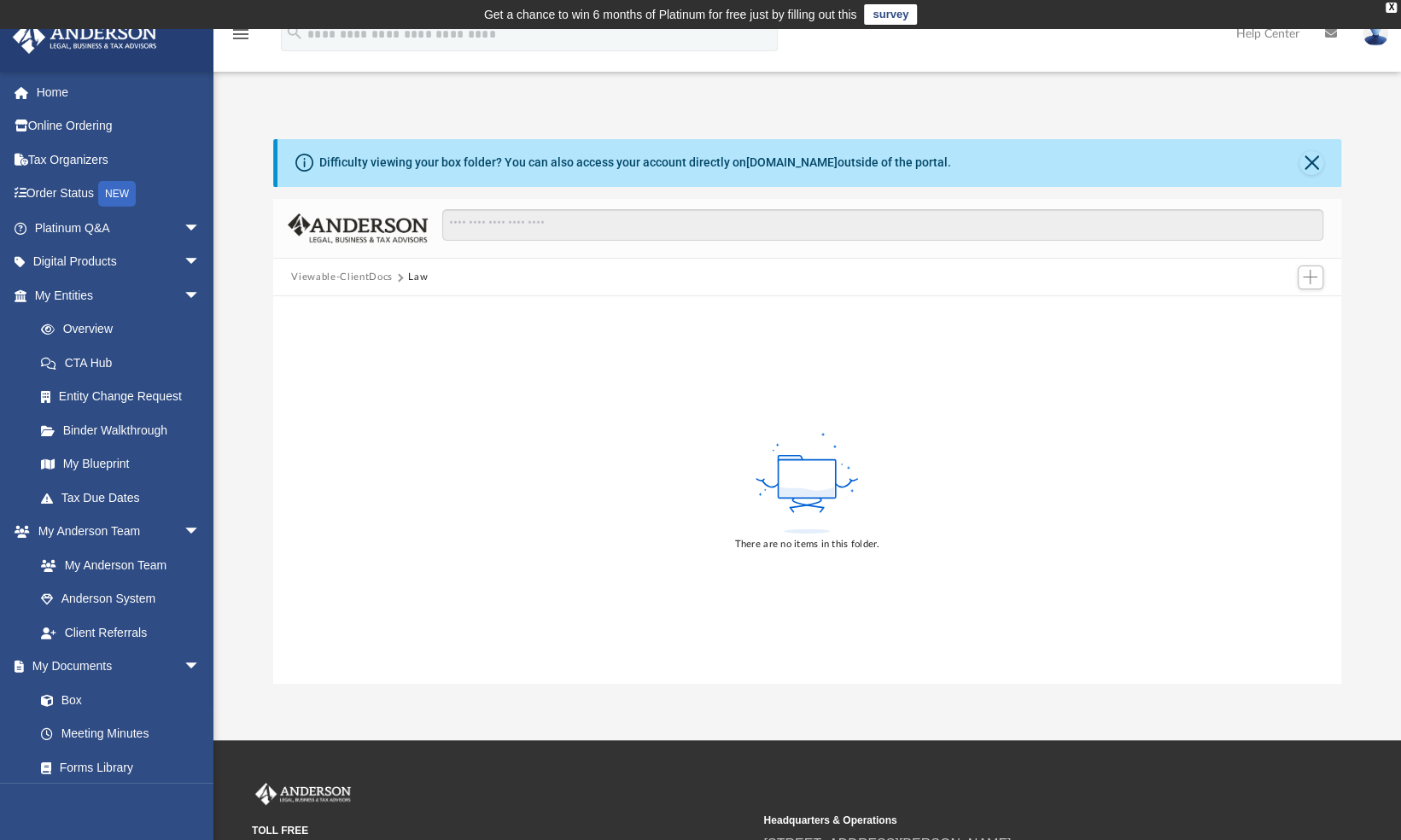
click at [236, 334] on div "Difficulty viewing your box folder? You can also access your account directly o…" at bounding box center [807, 412] width 1187 height 546
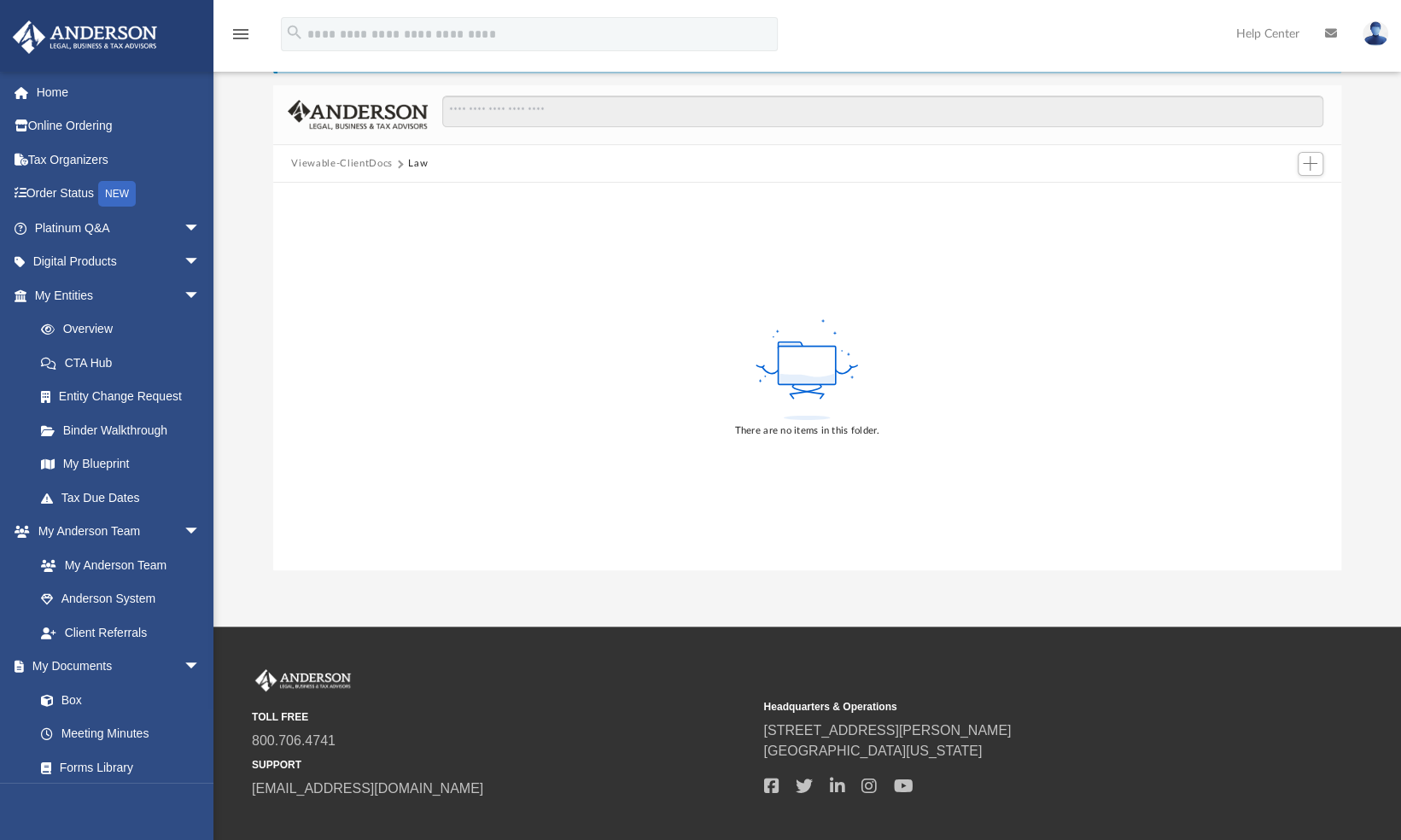
scroll to position [0, 0]
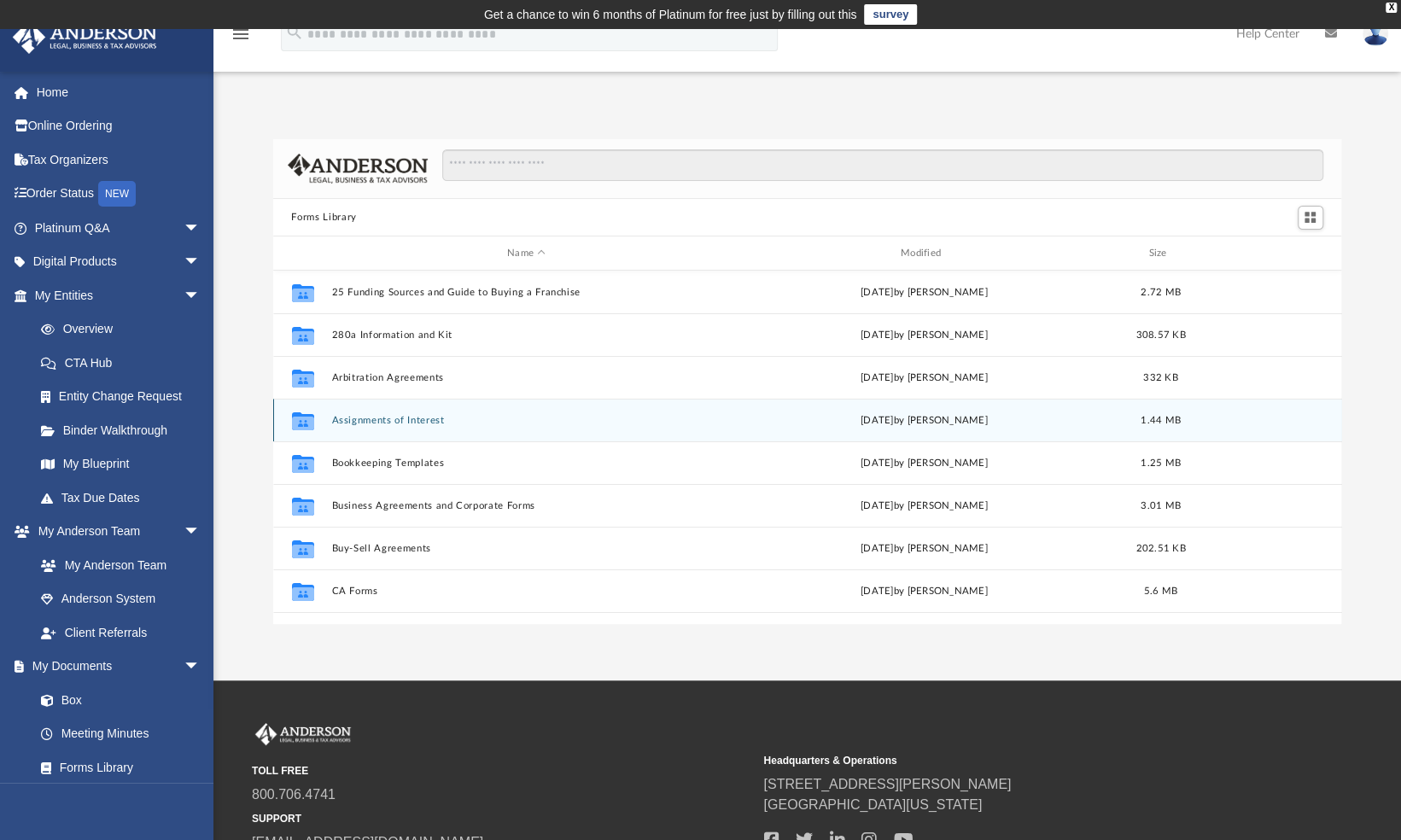
scroll to position [375, 1055]
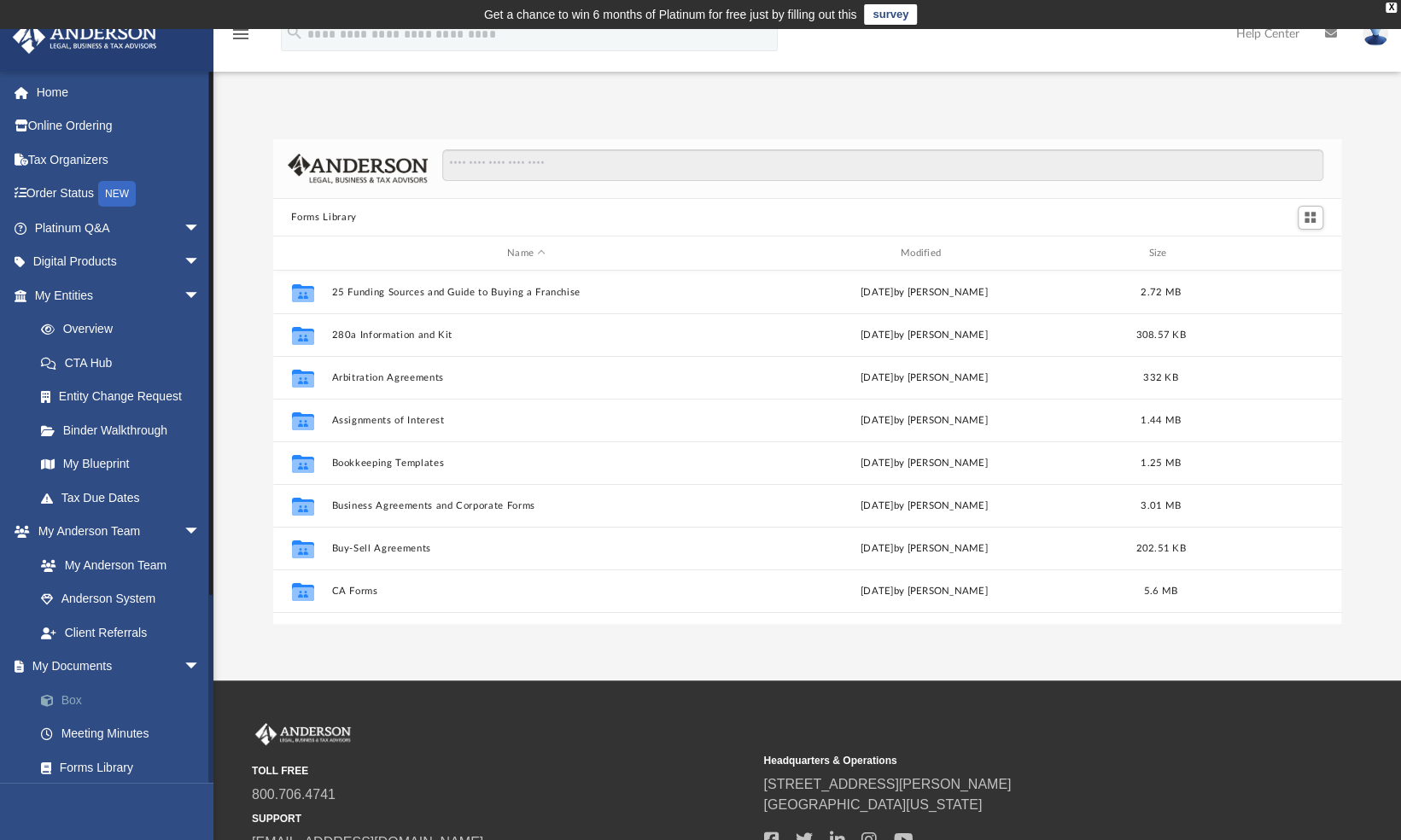
click at [65, 700] on link "Box" at bounding box center [125, 700] width 202 height 35
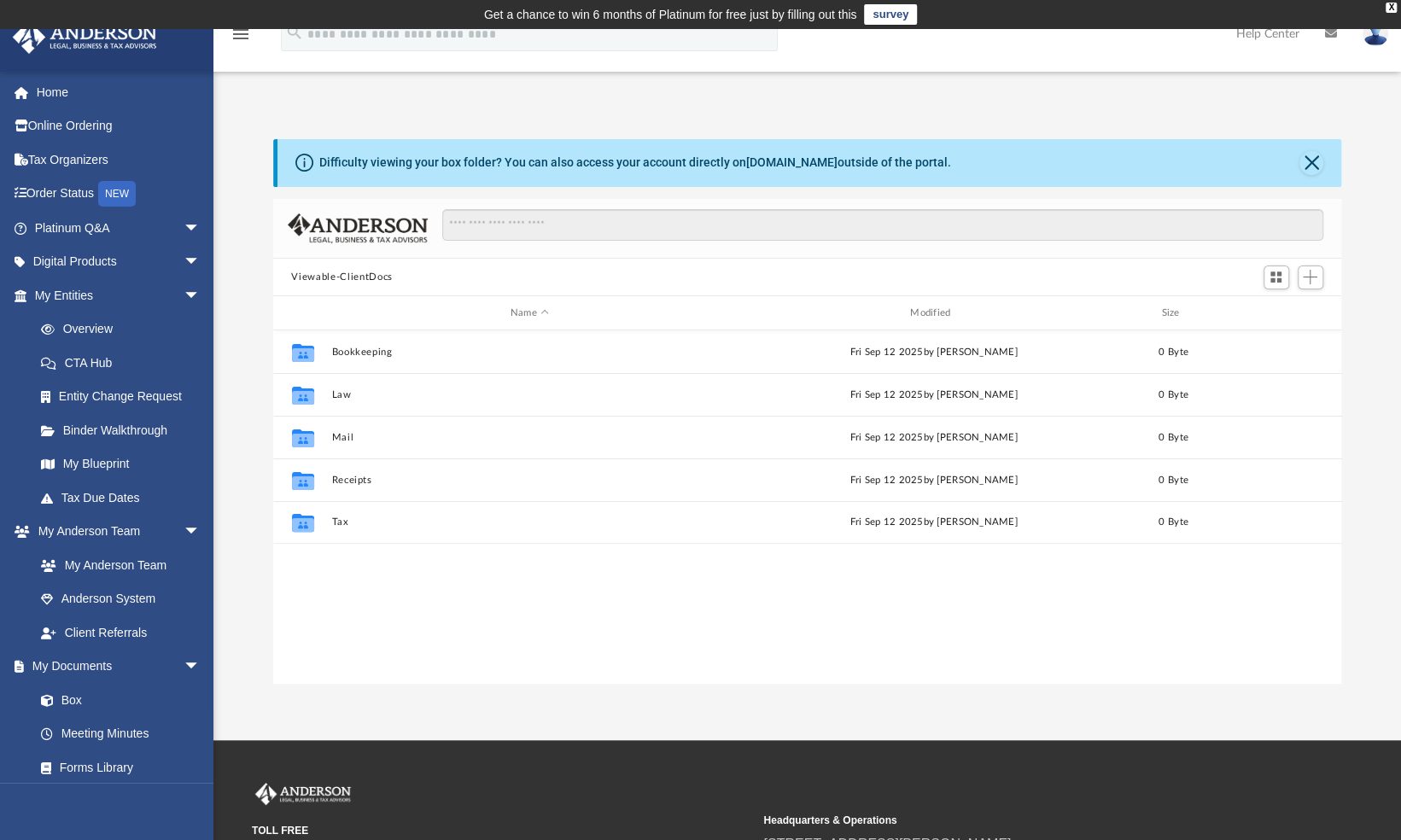
click at [242, 476] on div "Difficulty viewing your box folder? You can also access your account directly o…" at bounding box center [807, 412] width 1187 height 546
click at [111, 562] on link "My Anderson Team" at bounding box center [125, 564] width 202 height 35
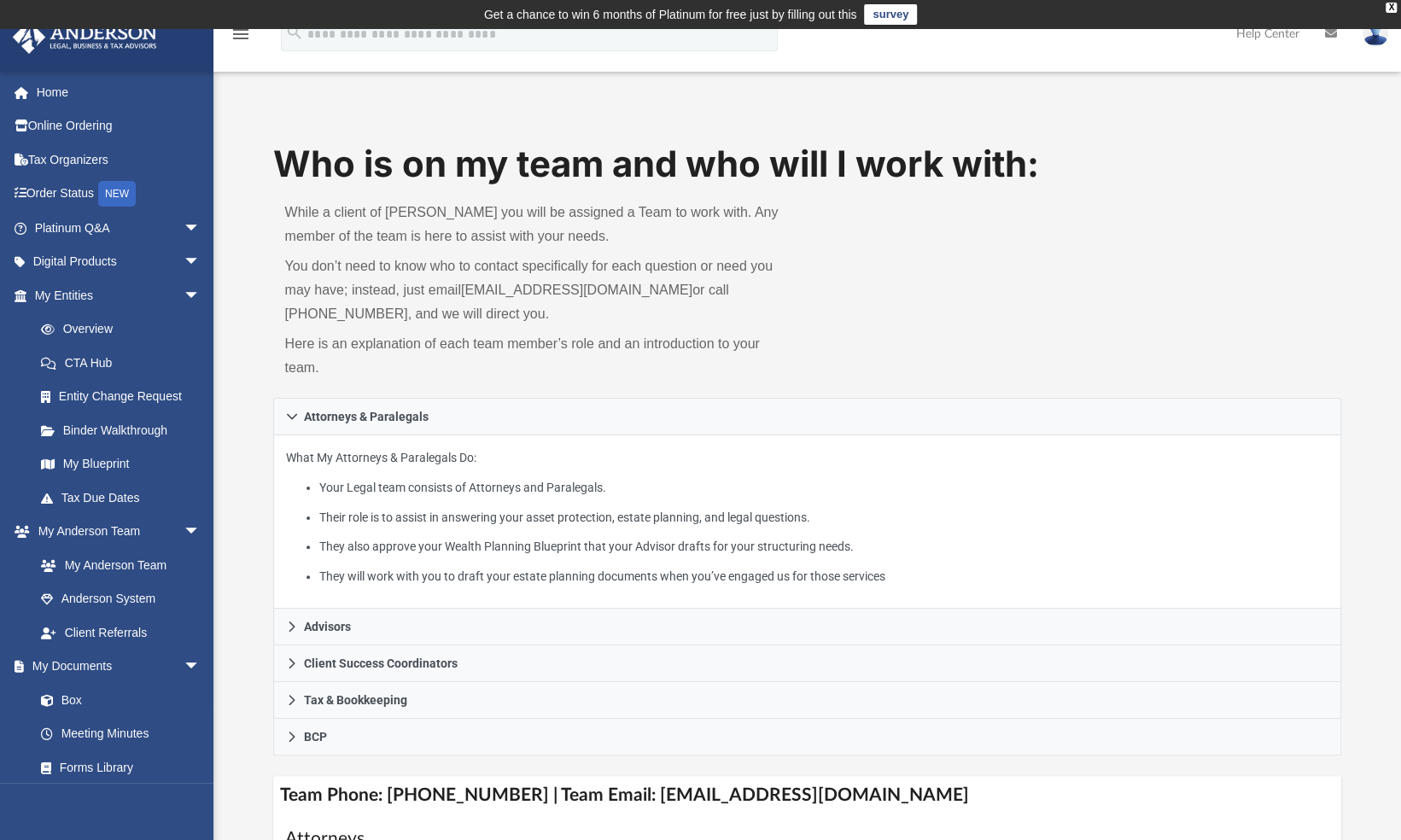
click at [904, 333] on div "Who is on my team and who will I work with: While a client of Anderson you will…" at bounding box center [808, 269] width 1069 height 260
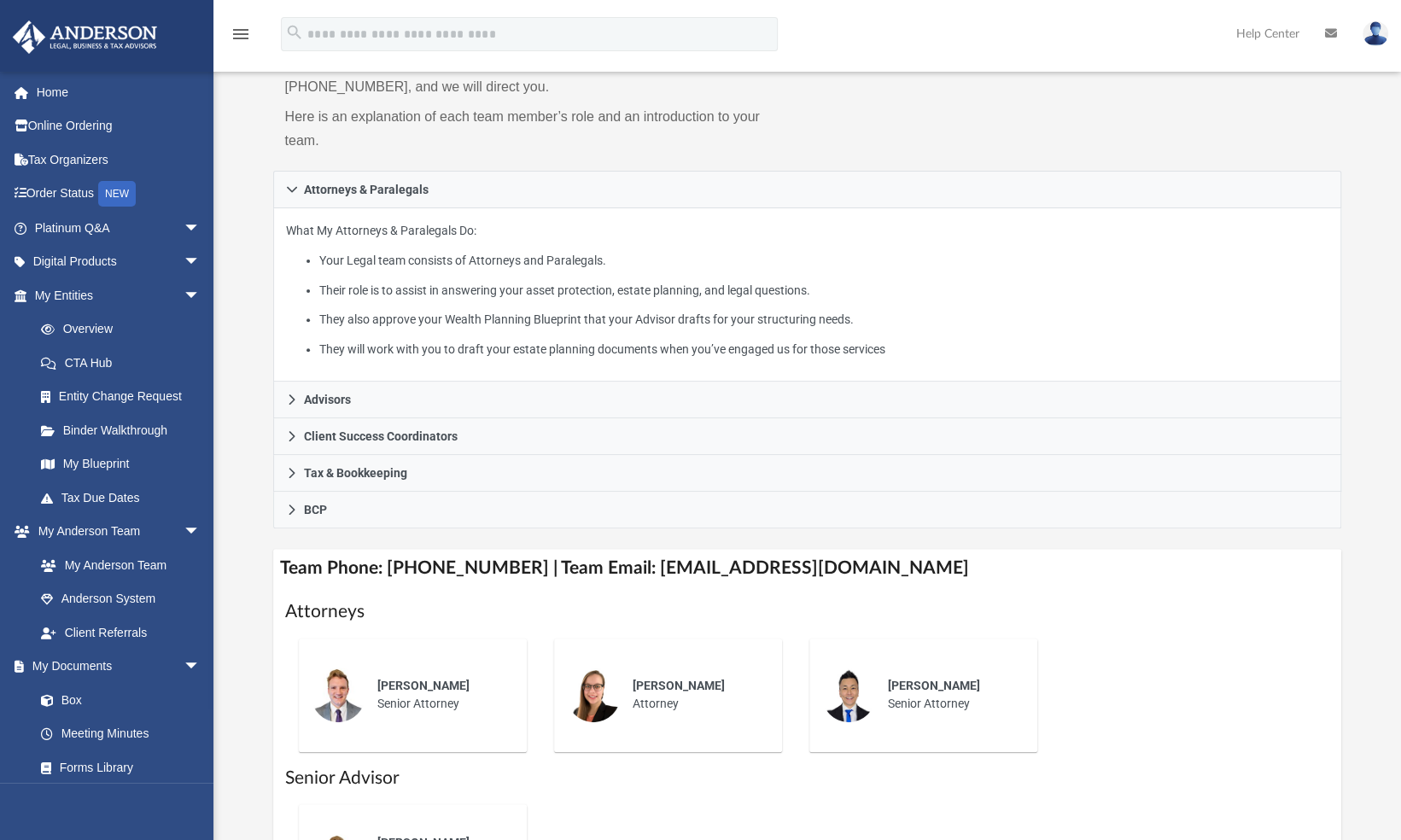
scroll to position [455, 0]
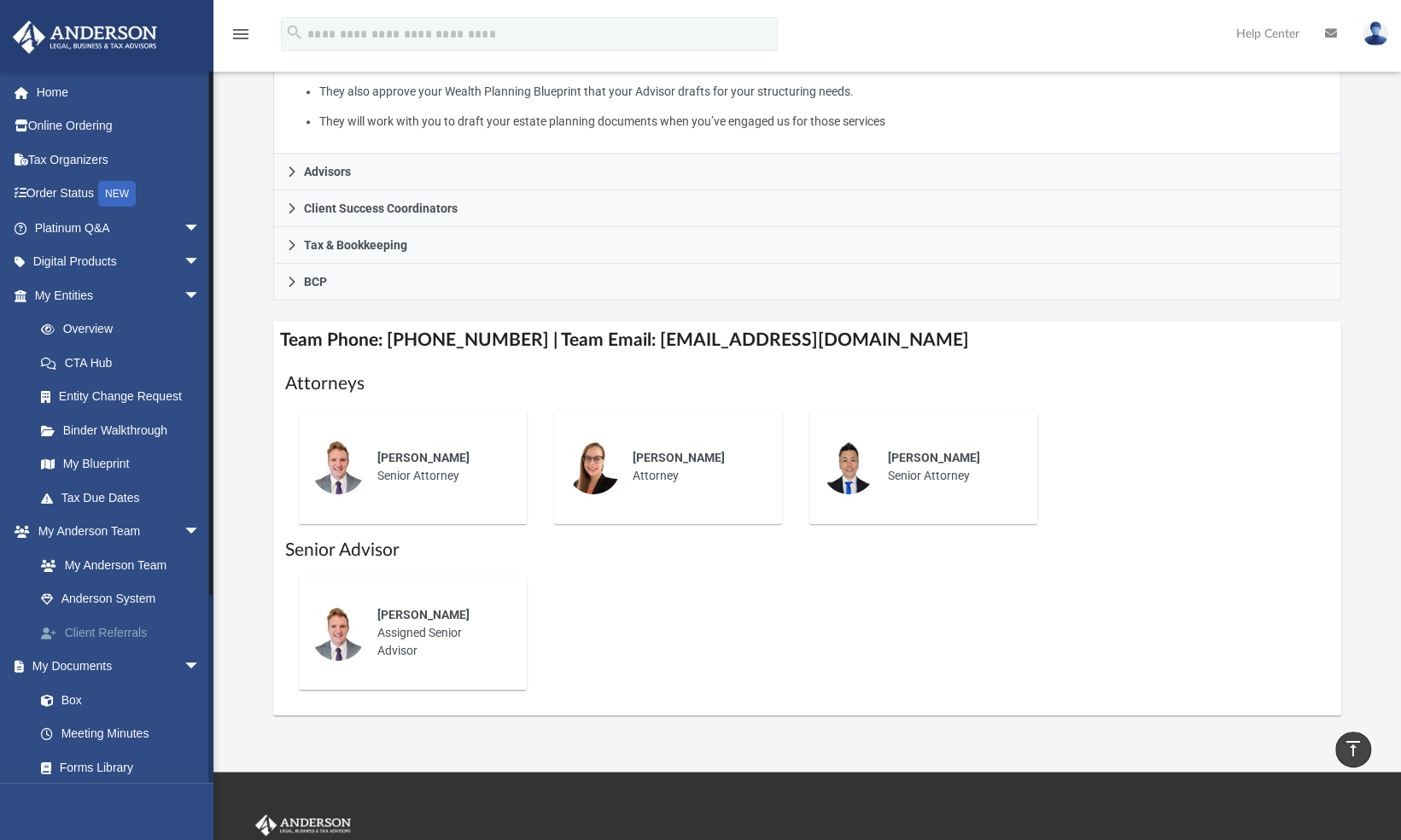
click at [107, 631] on link "Client Referrals" at bounding box center [125, 633] width 202 height 35
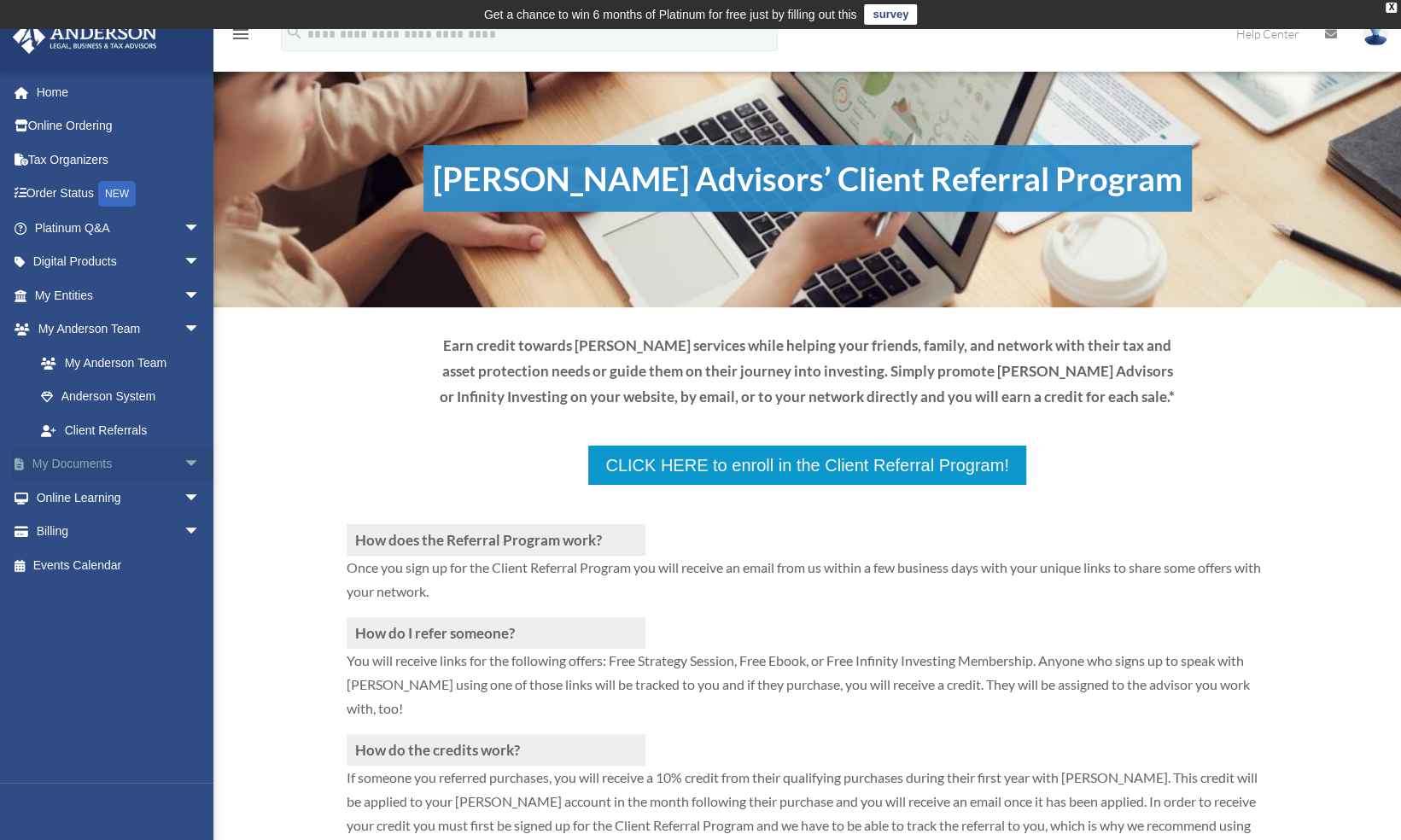
click at [183, 463] on span "arrow_drop_down" at bounding box center [200, 464] width 35 height 35
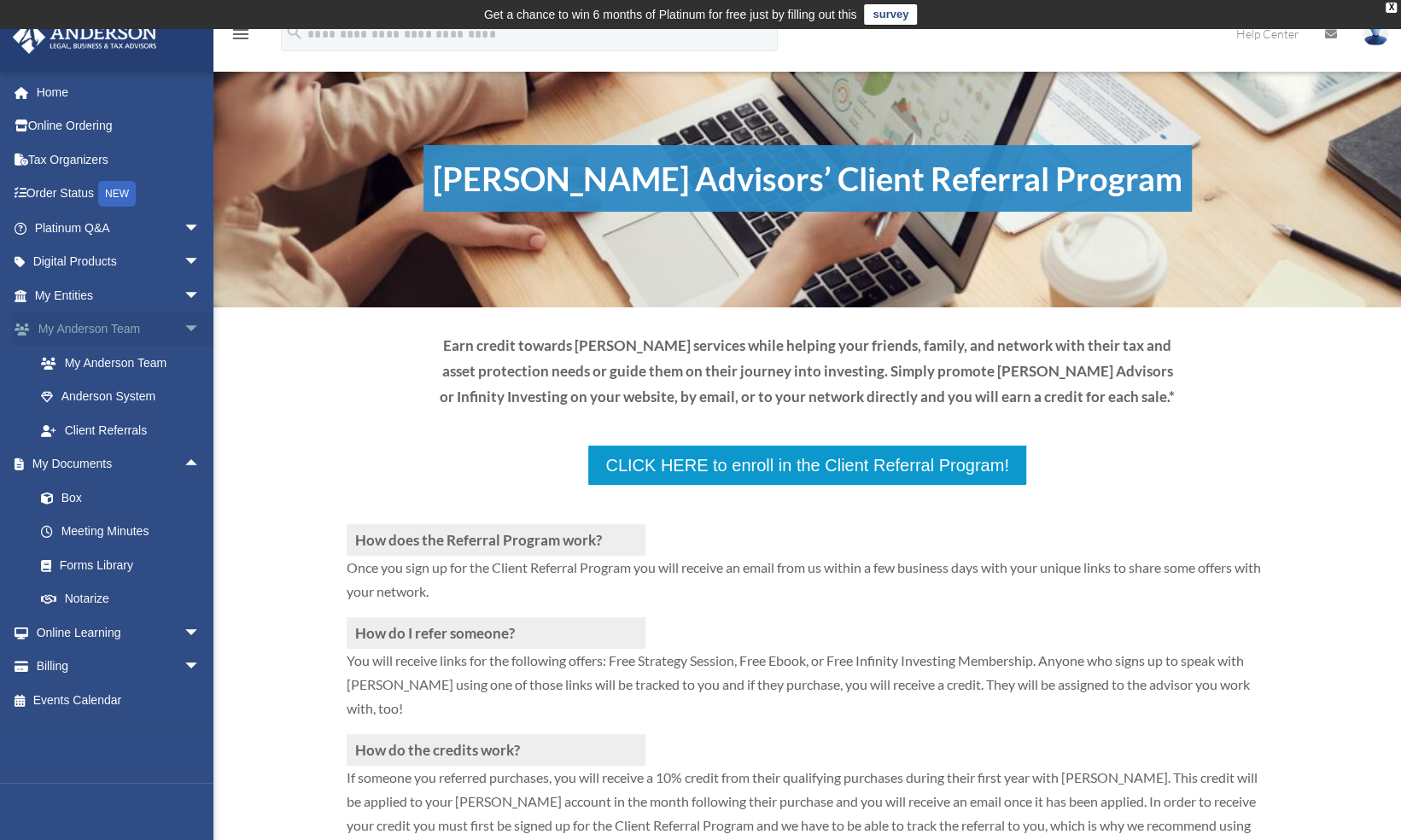
click at [183, 330] on span "arrow_drop_down" at bounding box center [200, 329] width 35 height 35
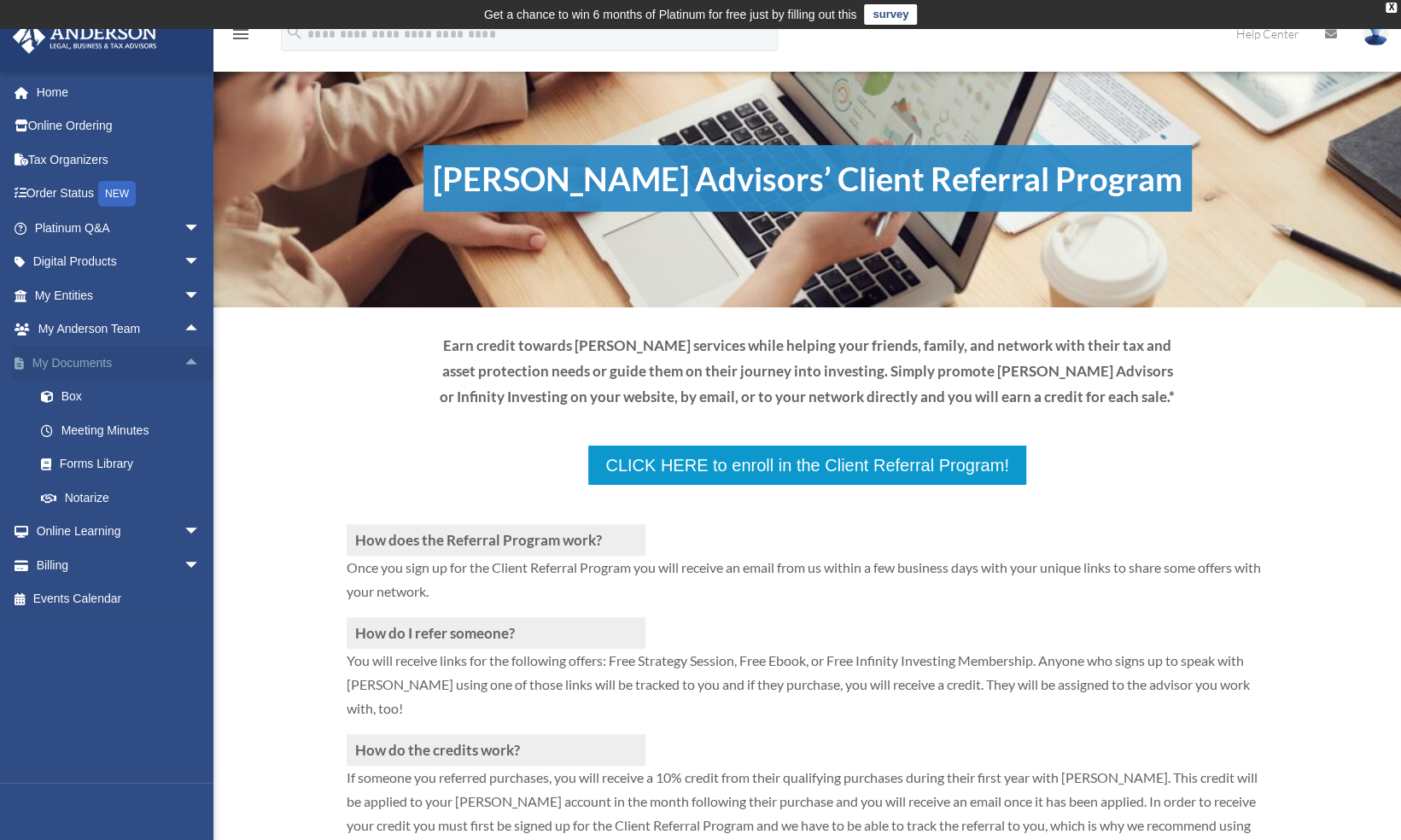
click at [183, 362] on span "arrow_drop_up" at bounding box center [200, 363] width 35 height 35
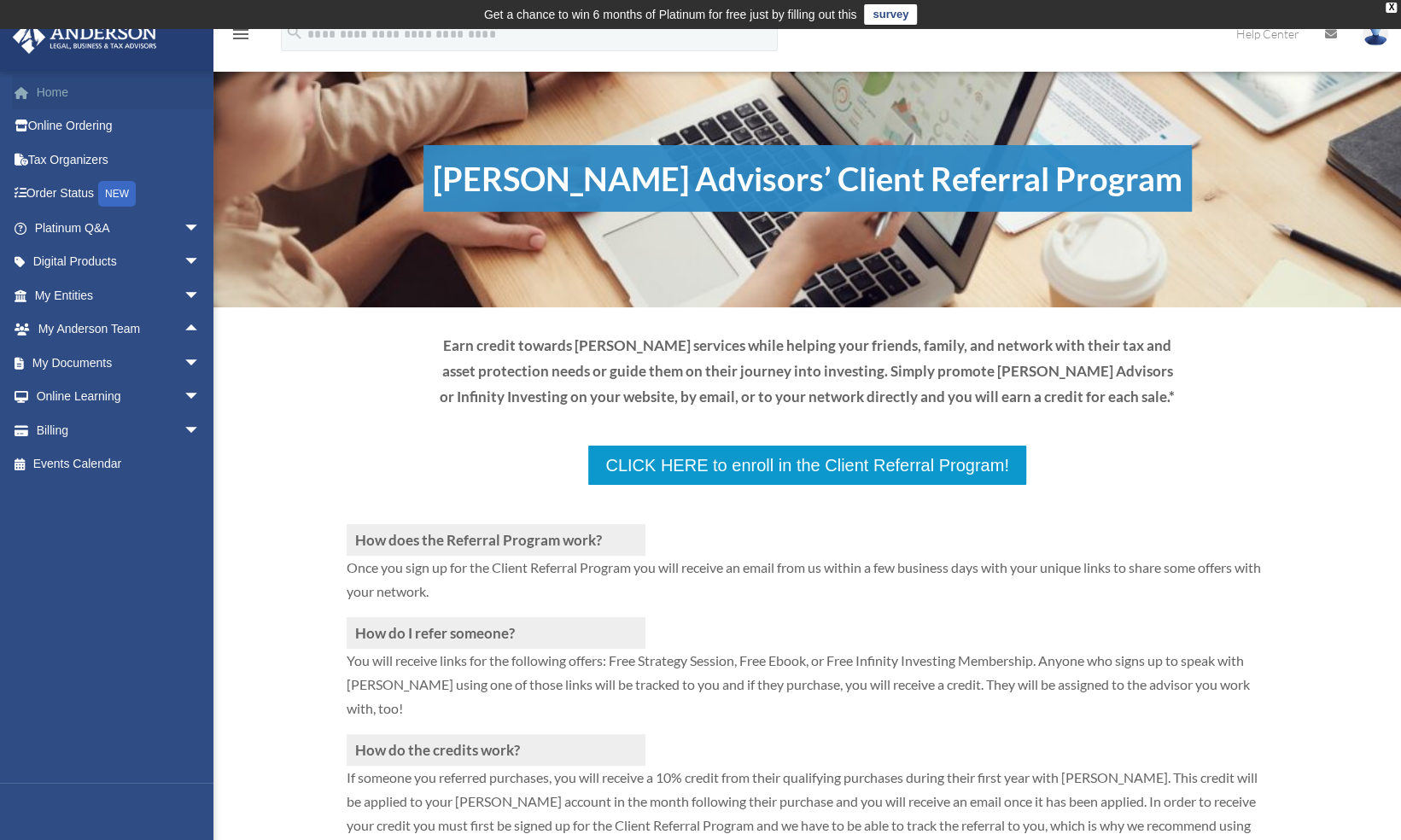
click at [65, 91] on link "Home" at bounding box center [119, 92] width 214 height 35
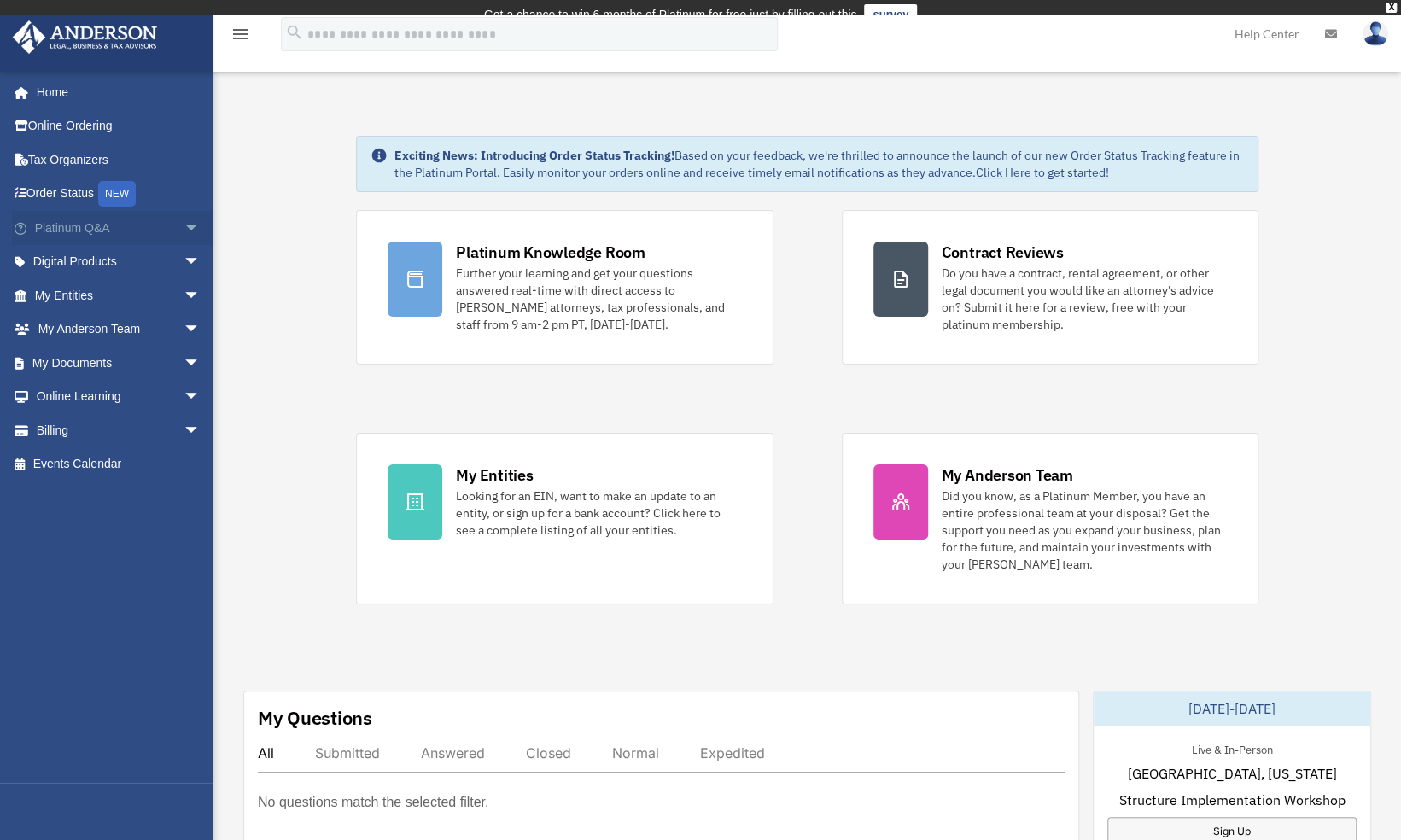
click at [183, 221] on span "arrow_drop_down" at bounding box center [200, 228] width 35 height 35
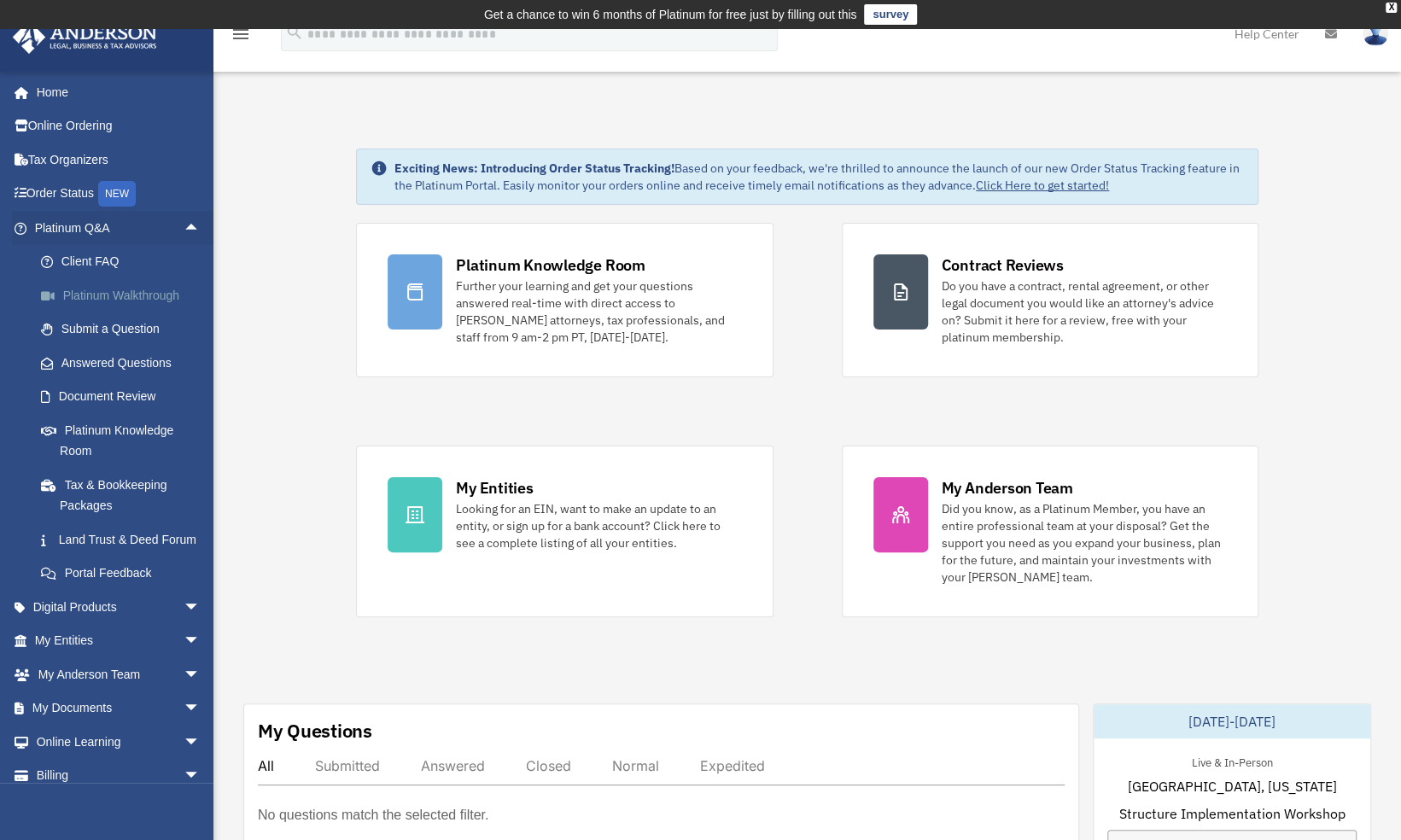
click at [147, 292] on link "Platinum Walkthrough" at bounding box center [125, 295] width 202 height 35
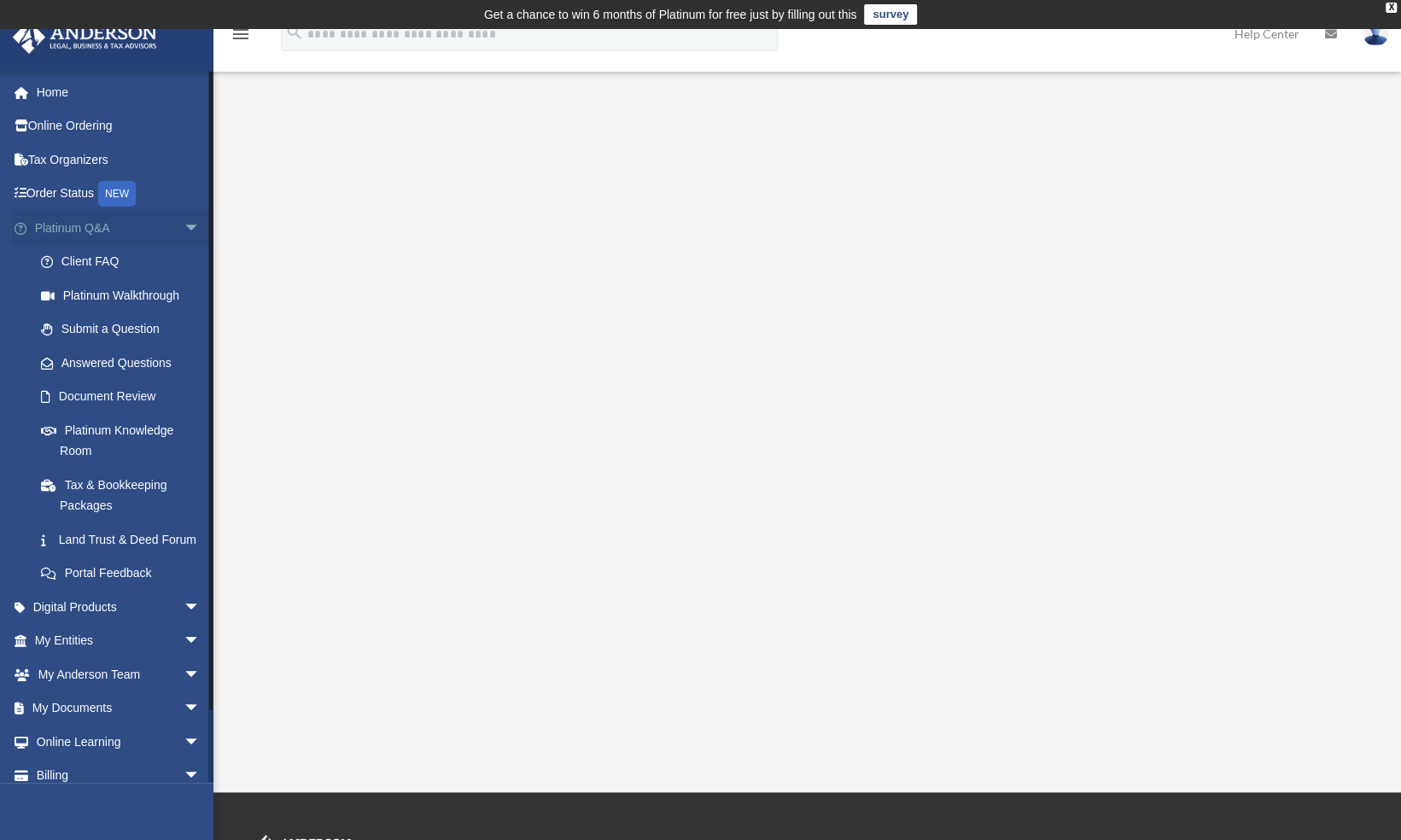
click at [183, 228] on span "arrow_drop_down" at bounding box center [200, 228] width 35 height 35
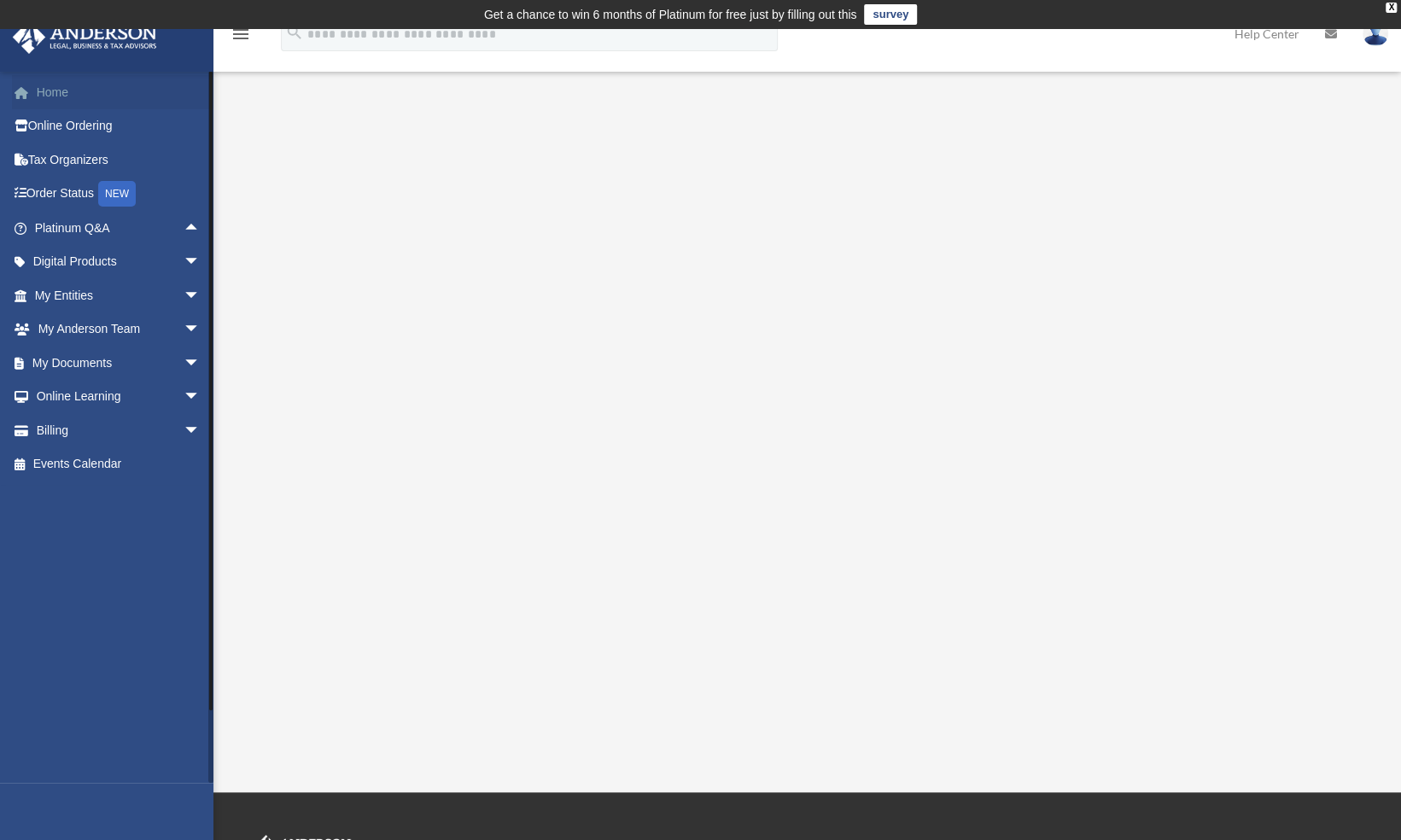
click at [59, 91] on link "Home" at bounding box center [119, 92] width 214 height 35
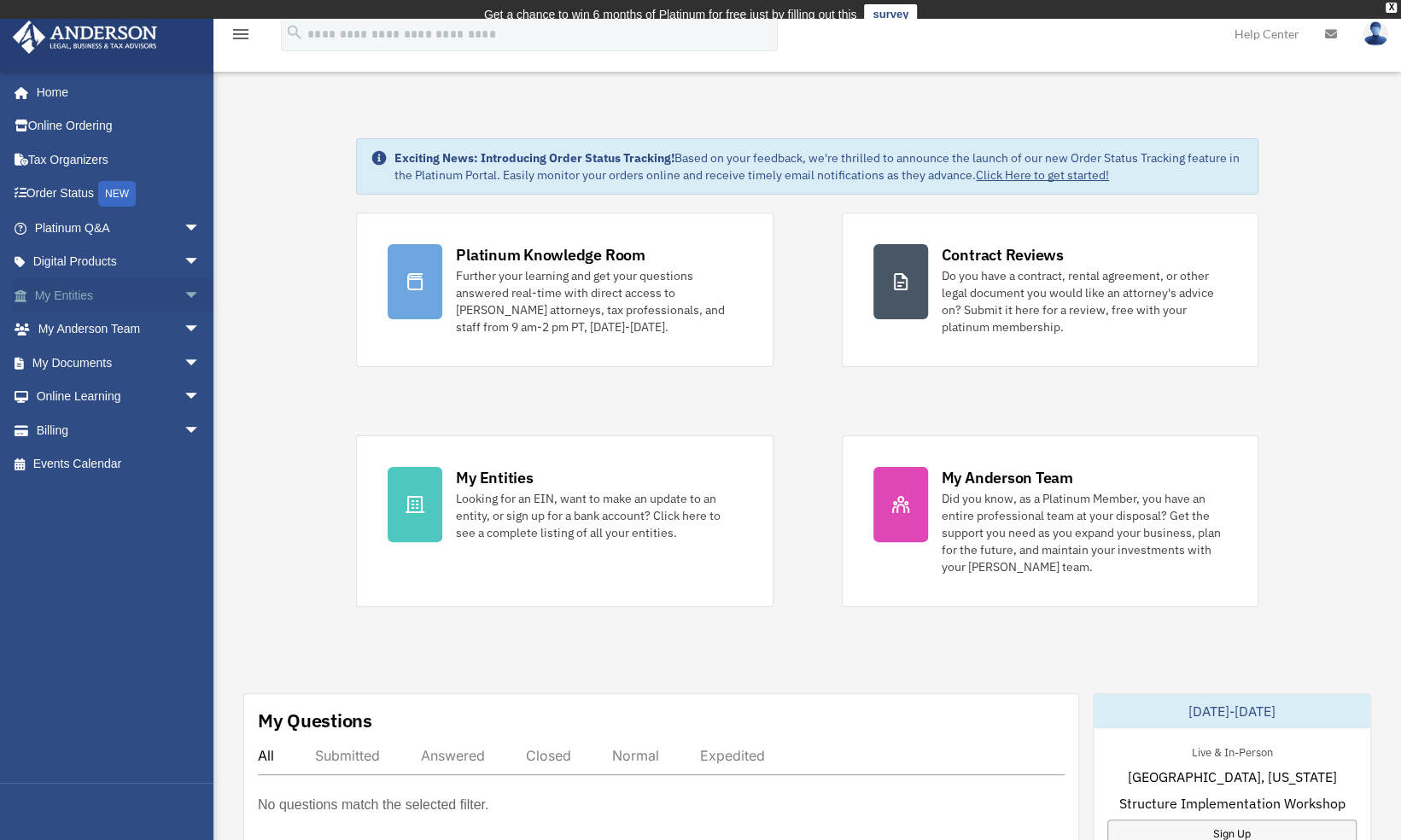
click at [183, 295] on span "arrow_drop_down" at bounding box center [200, 295] width 35 height 35
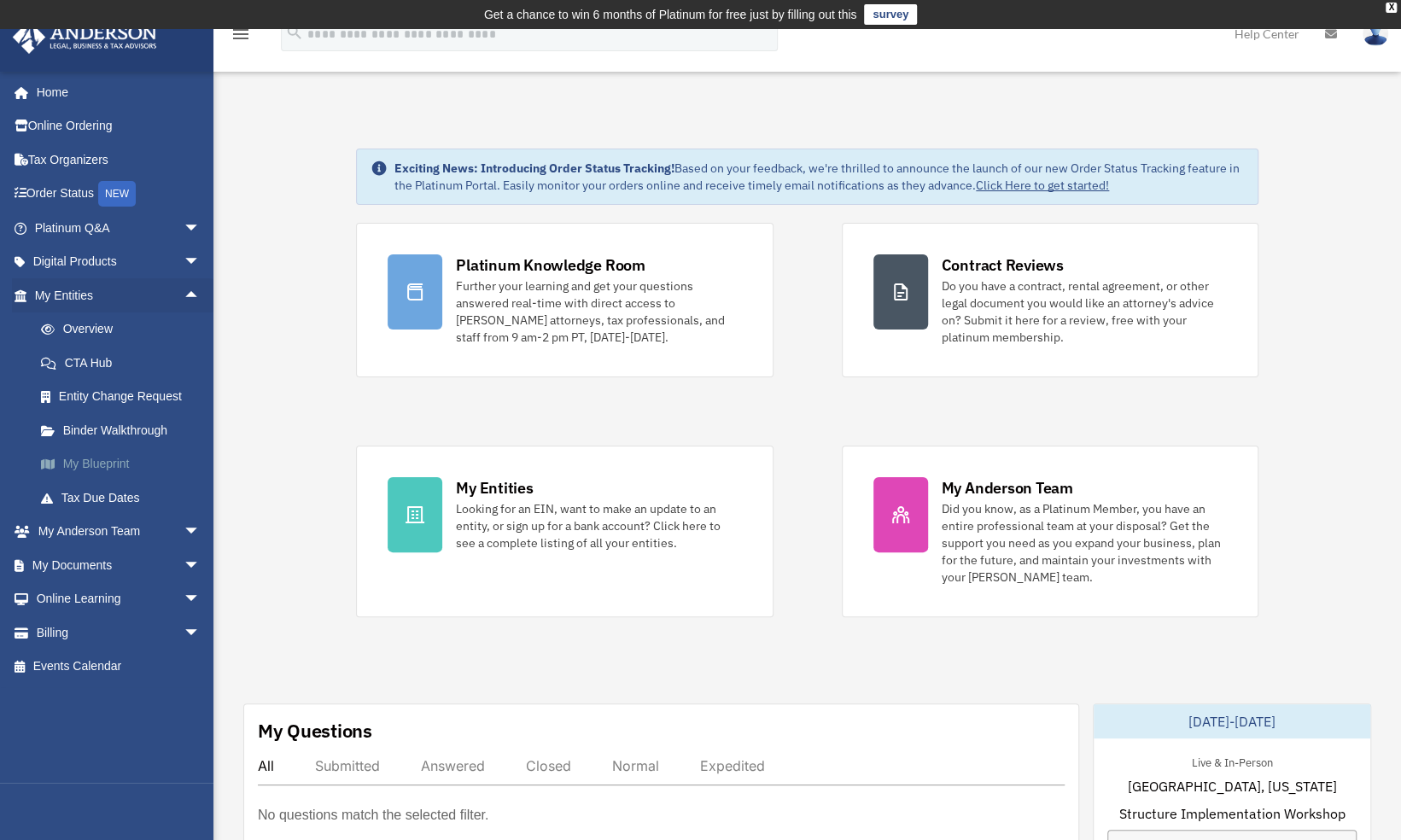
click at [102, 463] on link "My Blueprint" at bounding box center [125, 464] width 202 height 35
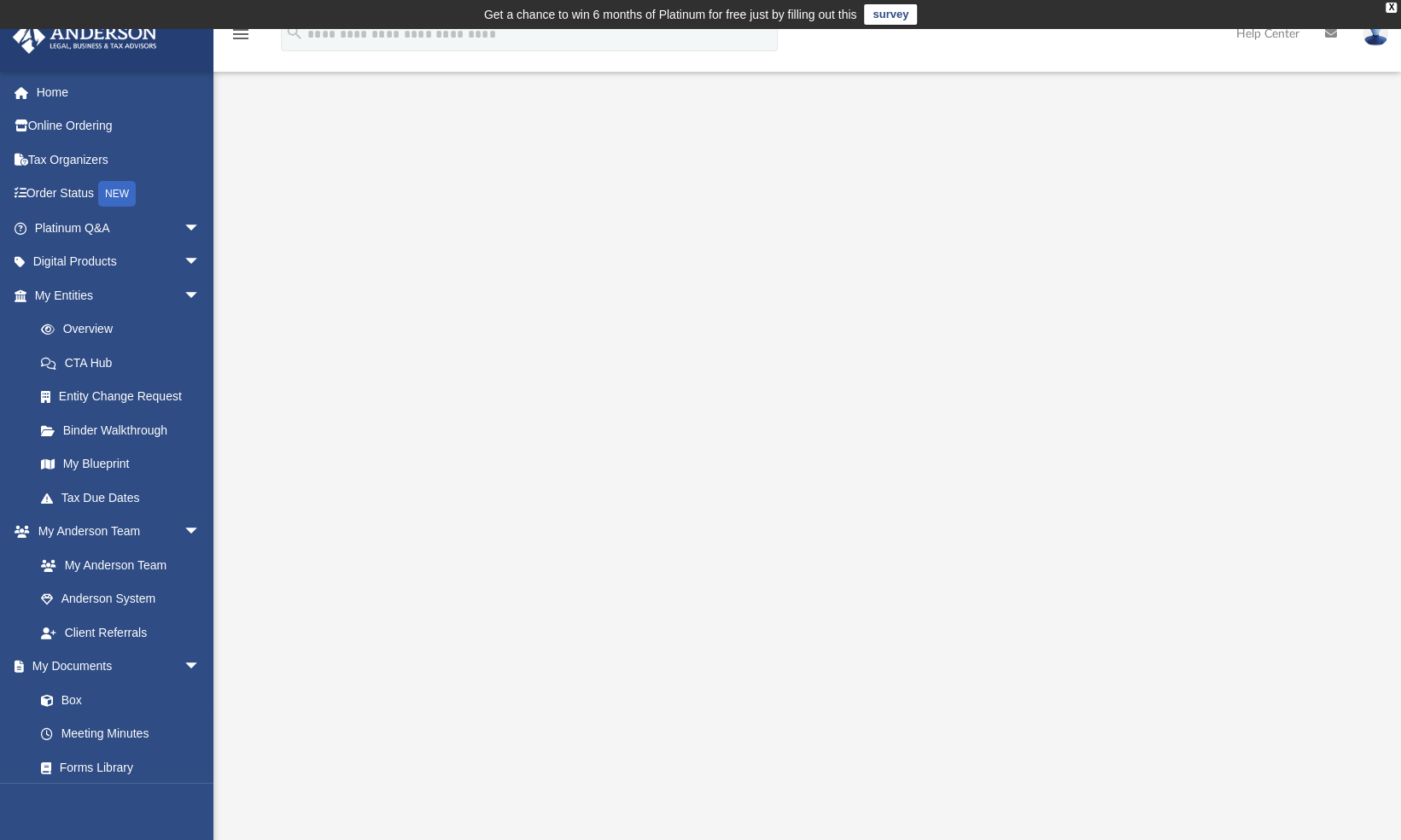
scroll to position [113, 0]
